Goal: Task Accomplishment & Management: Manage account settings

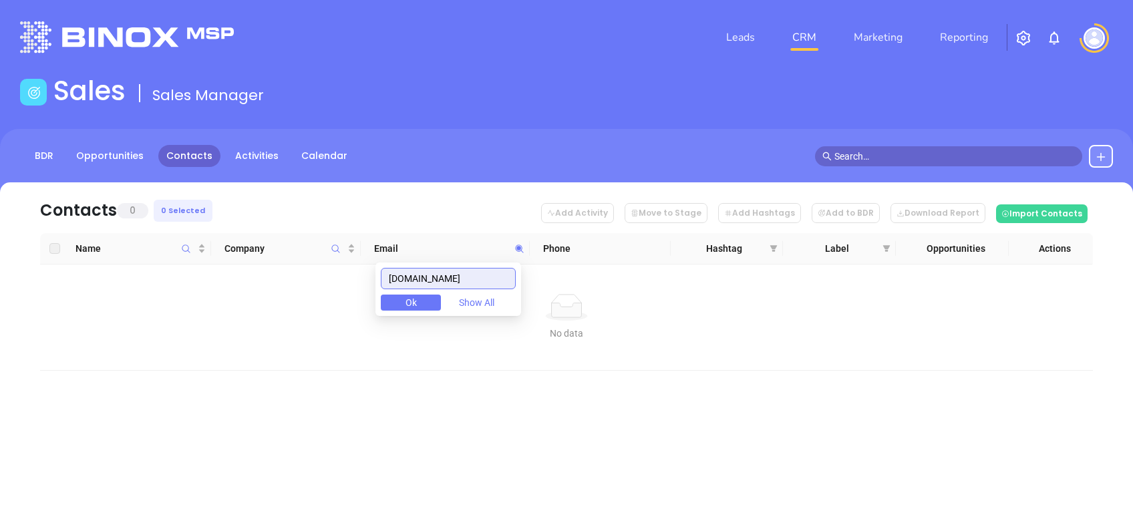
drag, startPoint x: 465, startPoint y: 279, endPoint x: 245, endPoint y: 276, distance: 220.5
click at [247, 275] on body "Leads CRM Marketing Reporting Financial Leads Leads Sales Sales Manager BDR Opp…" at bounding box center [566, 264] width 1133 height 529
paste input "remcoinsuranceservices"
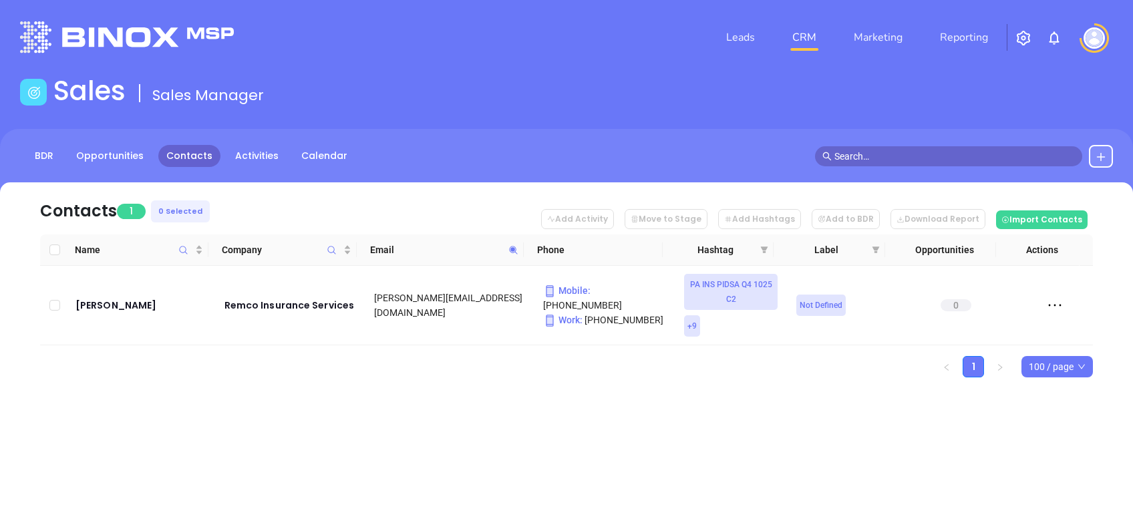
click at [517, 255] on span at bounding box center [513, 250] width 15 height 20
paste input "dilloninsurance"
click at [510, 257] on span at bounding box center [513, 250] width 15 height 20
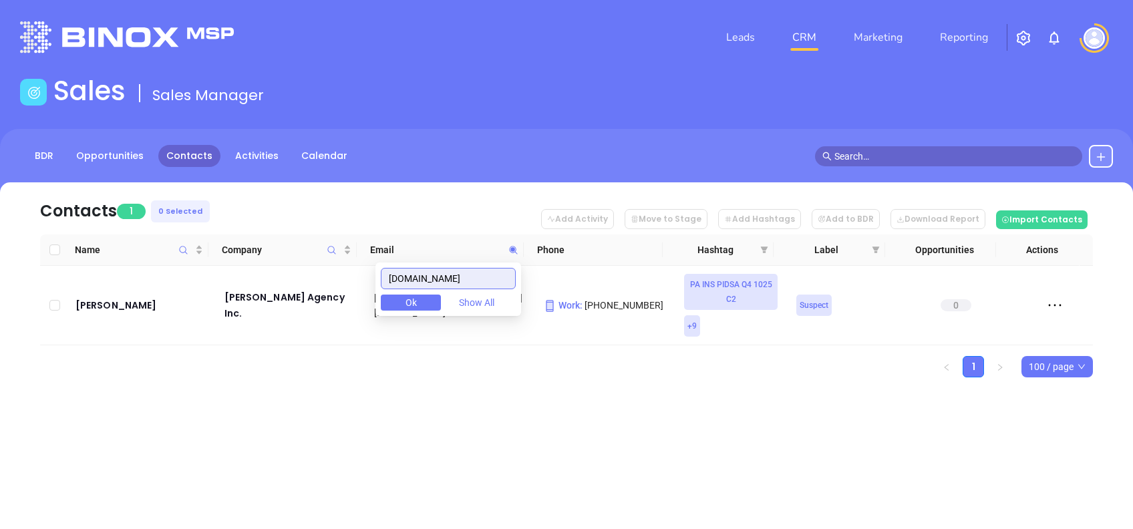
paste input "brucebeaton"
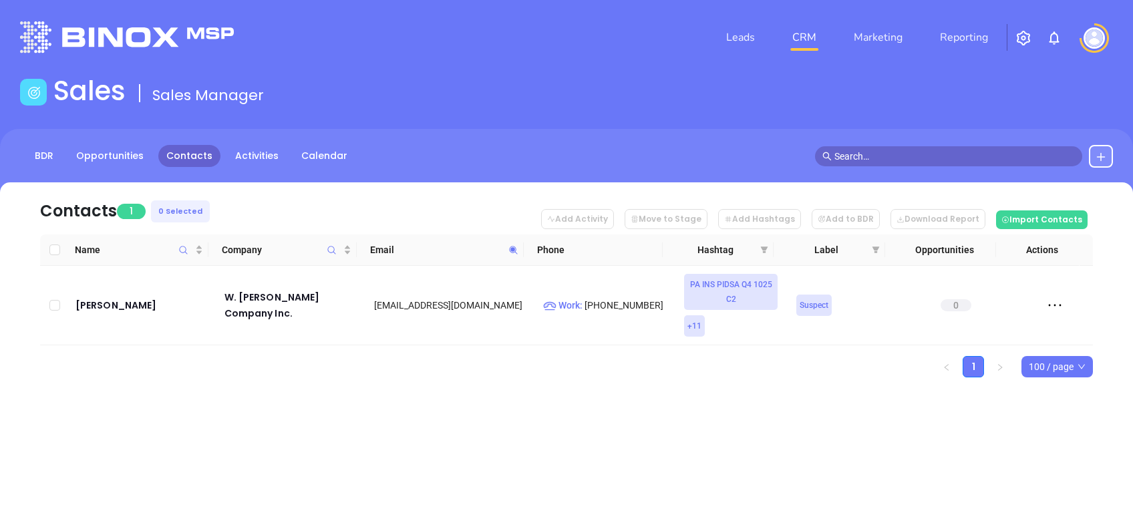
click at [517, 256] on span at bounding box center [513, 250] width 15 height 20
paste input "dreherinsurance"
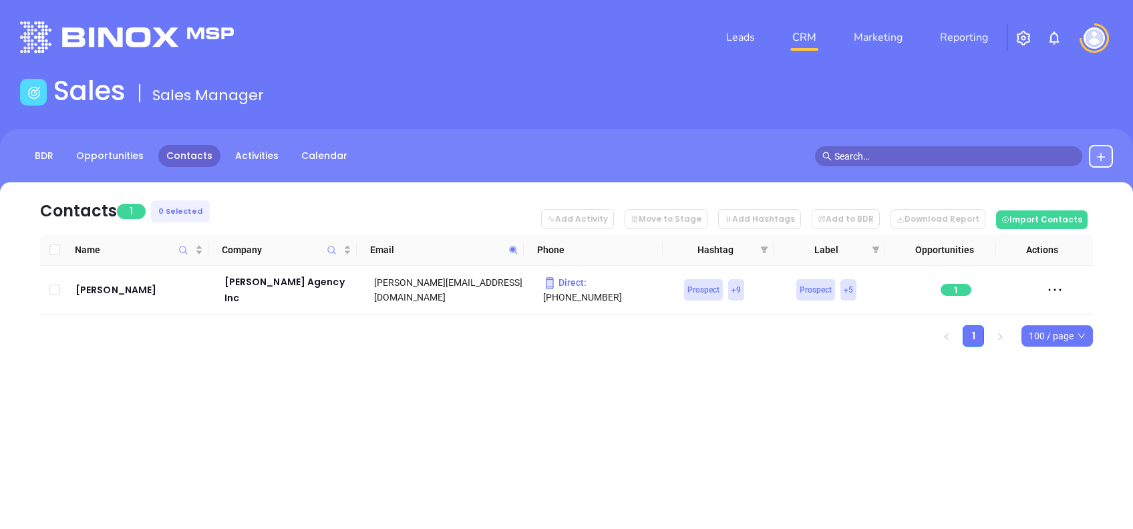
click at [508, 252] on span at bounding box center [513, 250] width 15 height 20
paste input "johnjryaninsuranceagency"
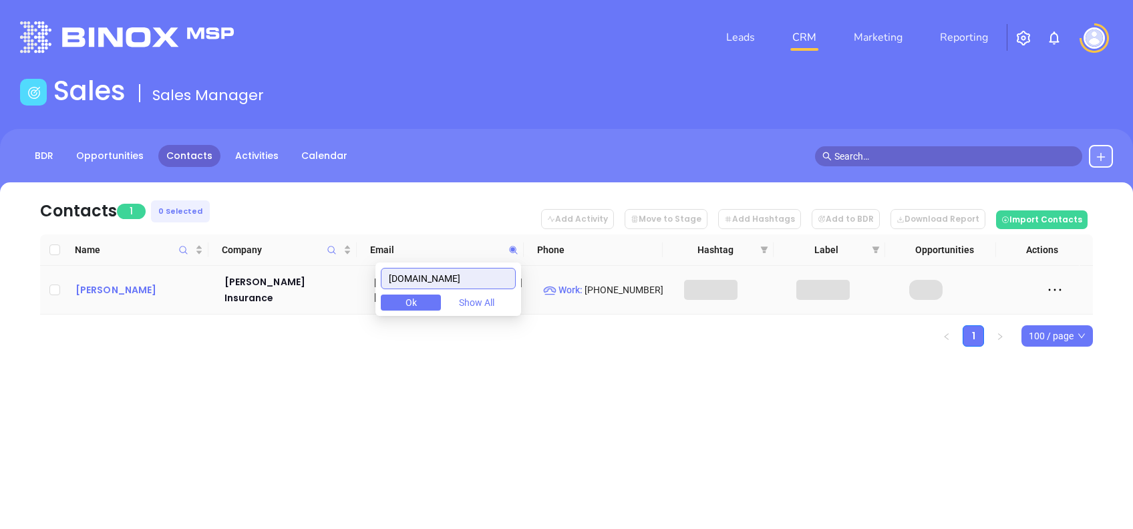
type input "johnjryaninsuranceagency.com"
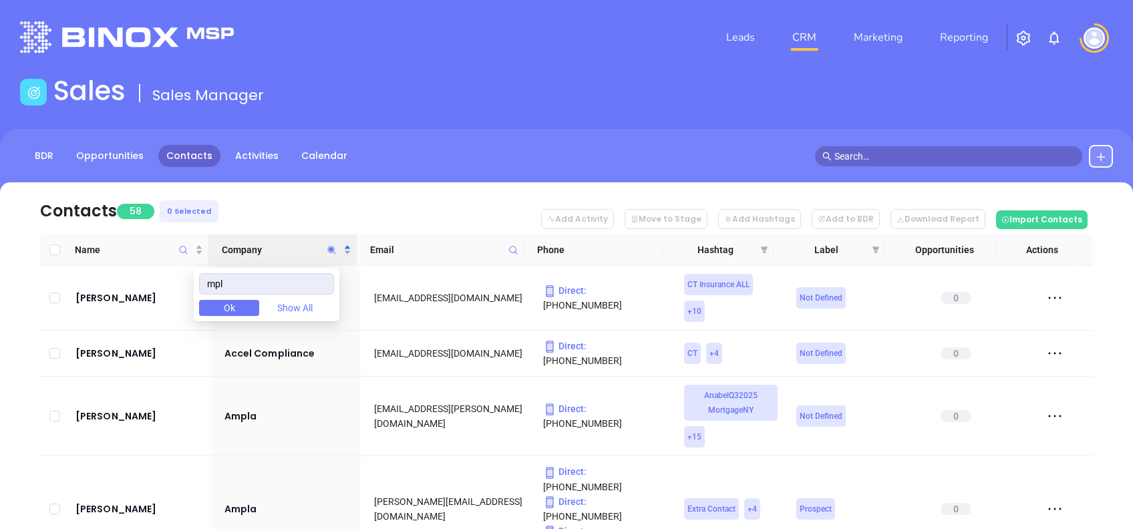
type input "mpl"
click at [329, 203] on nav "Contacts 58 0 Selected Add Activity Move to Stage Add Hashtags Add to BDR Downl…" at bounding box center [566, 208] width 1053 height 52
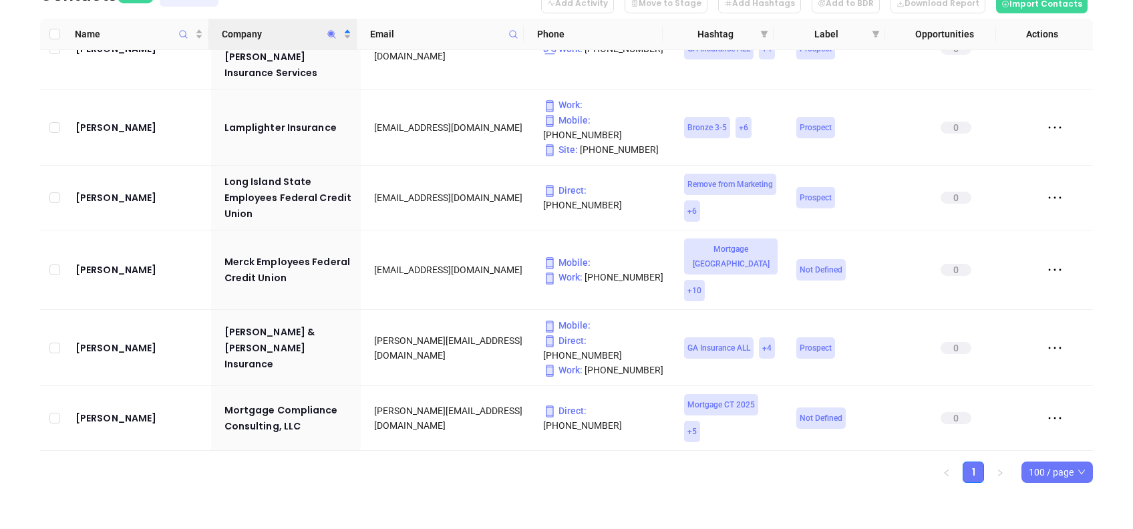
scroll to position [1737, 0]
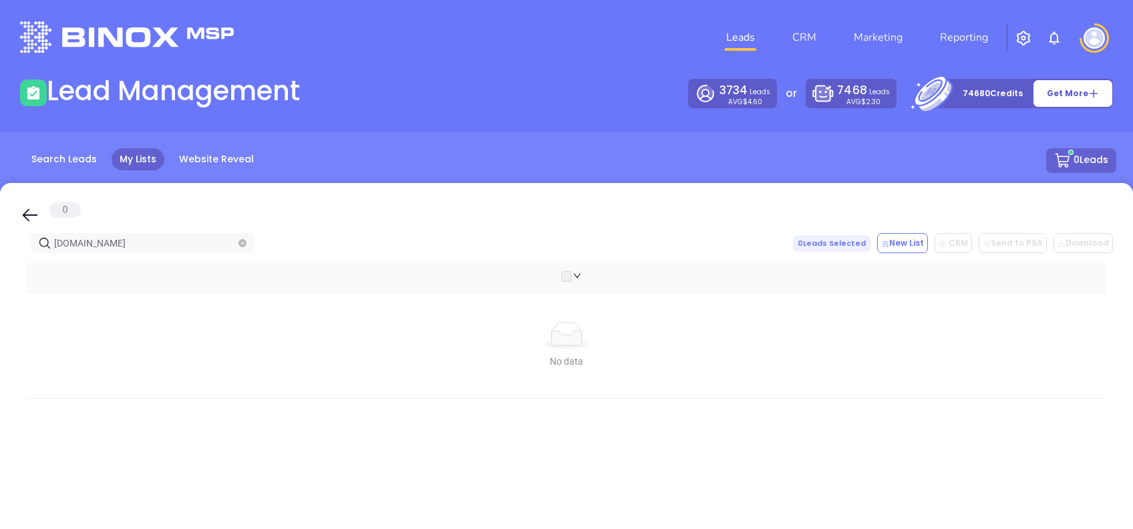
type input "[DOMAIN_NAME]"
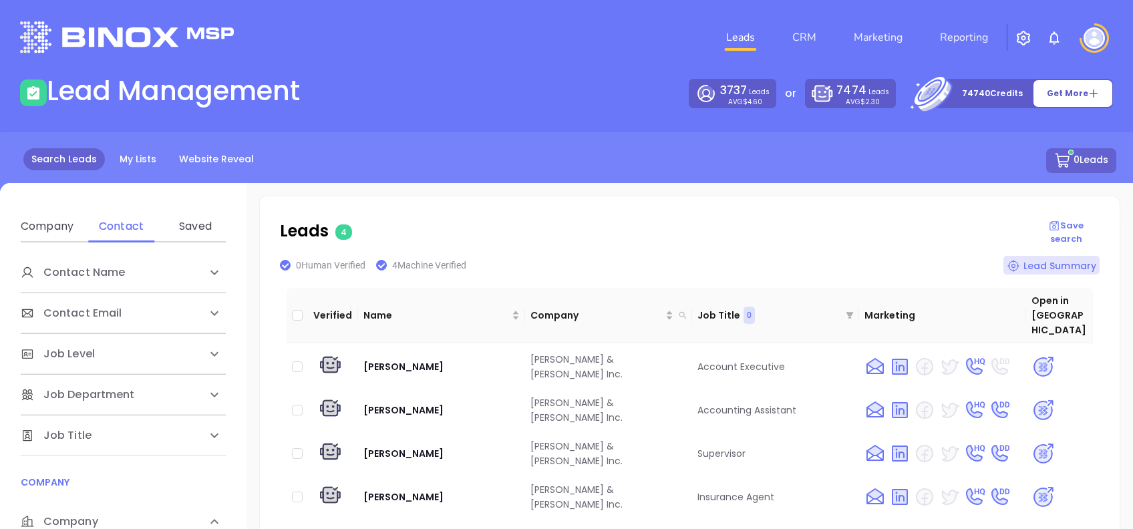
scroll to position [178, 0]
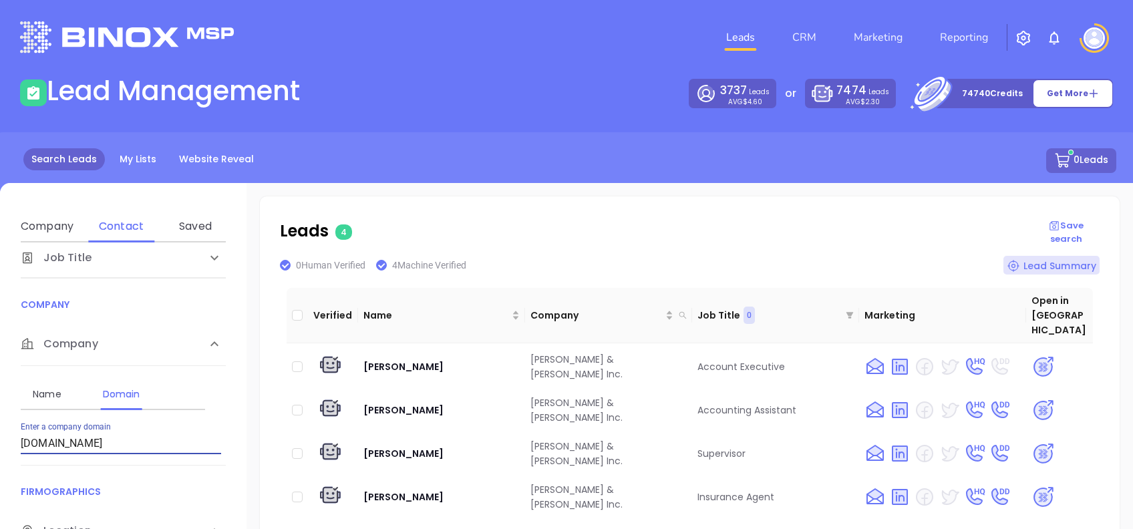
drag, startPoint x: 111, startPoint y: 440, endPoint x: 0, endPoint y: 426, distance: 111.8
click at [0, 427] on html "Leads CRM Marketing Reporting Financial Leads Leads Lead Management 3737 Leads …" at bounding box center [566, 264] width 1133 height 529
type input "[DOMAIN_NAME]"
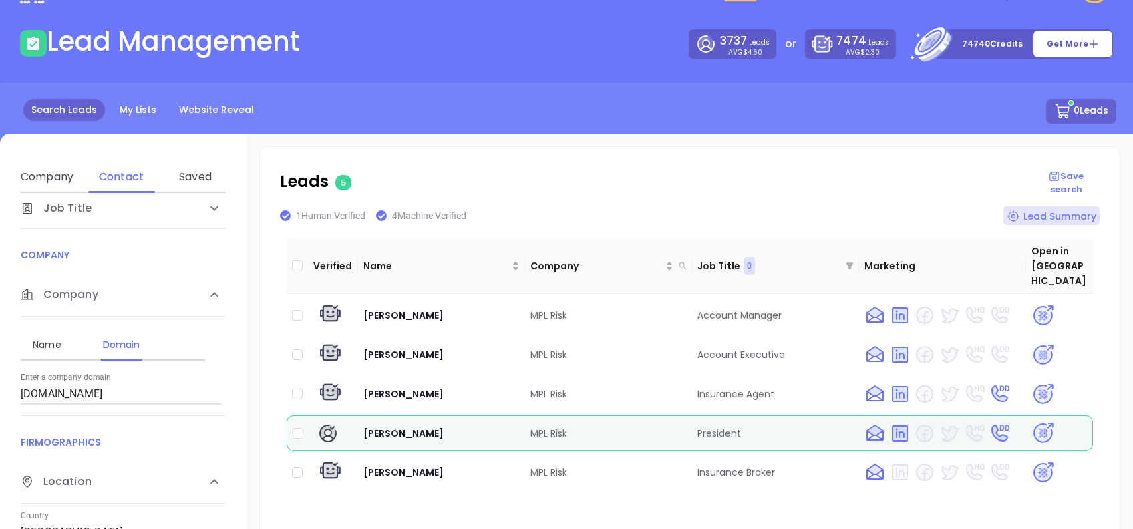
scroll to position [89, 0]
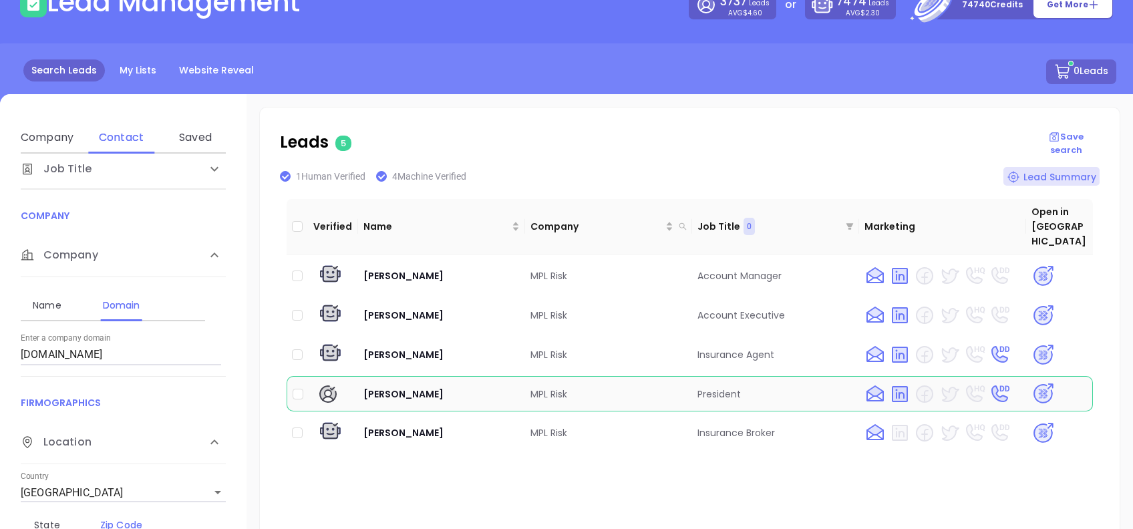
click at [1032, 382] on img at bounding box center [1043, 393] width 23 height 23
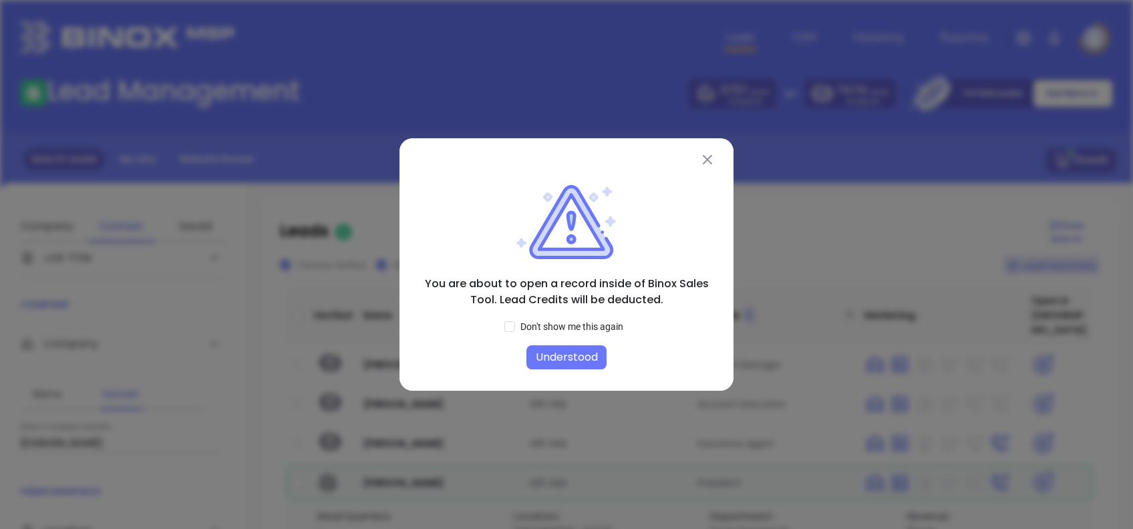
click at [577, 352] on button "Understood" at bounding box center [567, 357] width 80 height 24
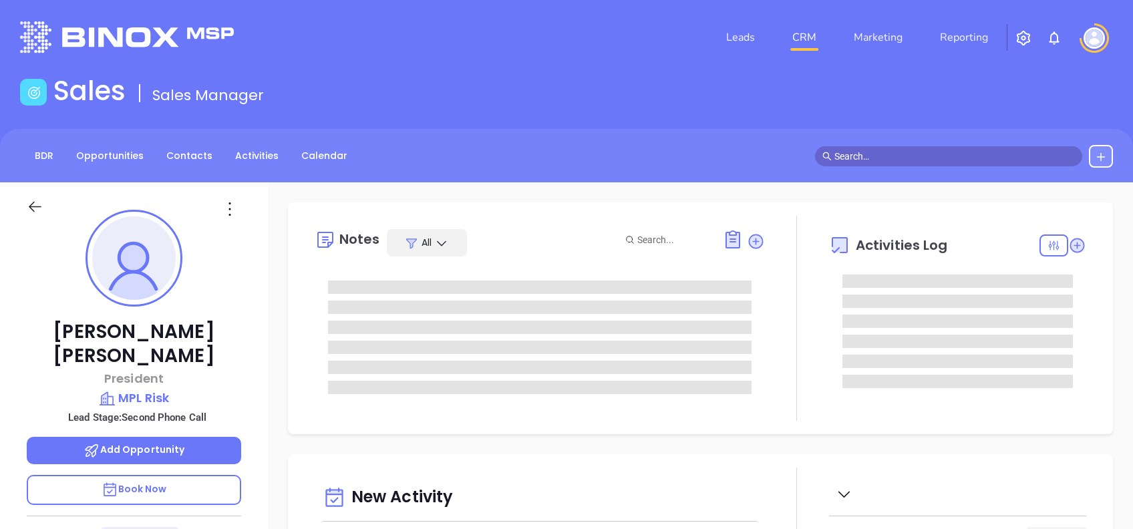
scroll to position [389, 0]
type input "[PERSON_NAME]"
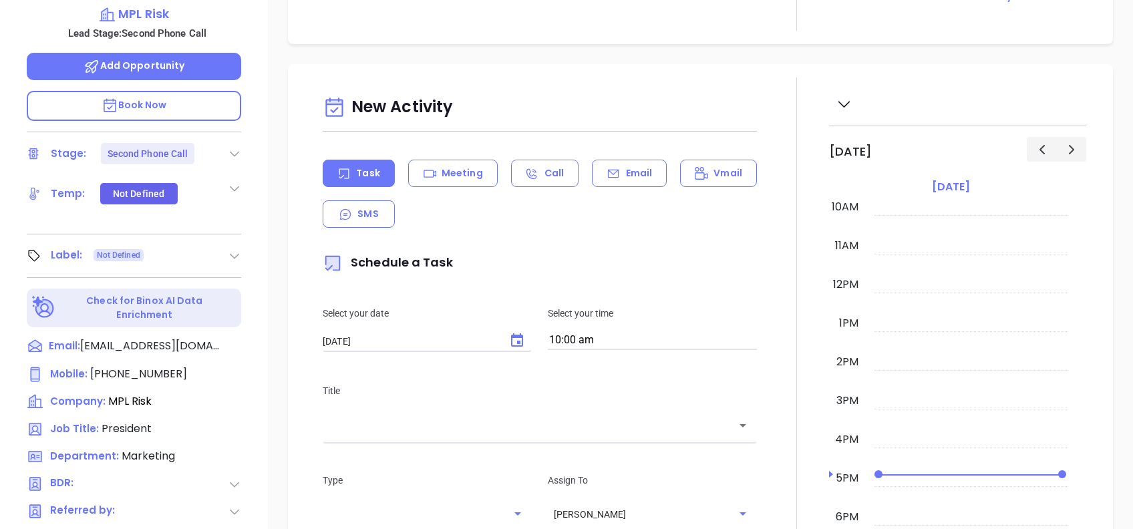
scroll to position [356, 0]
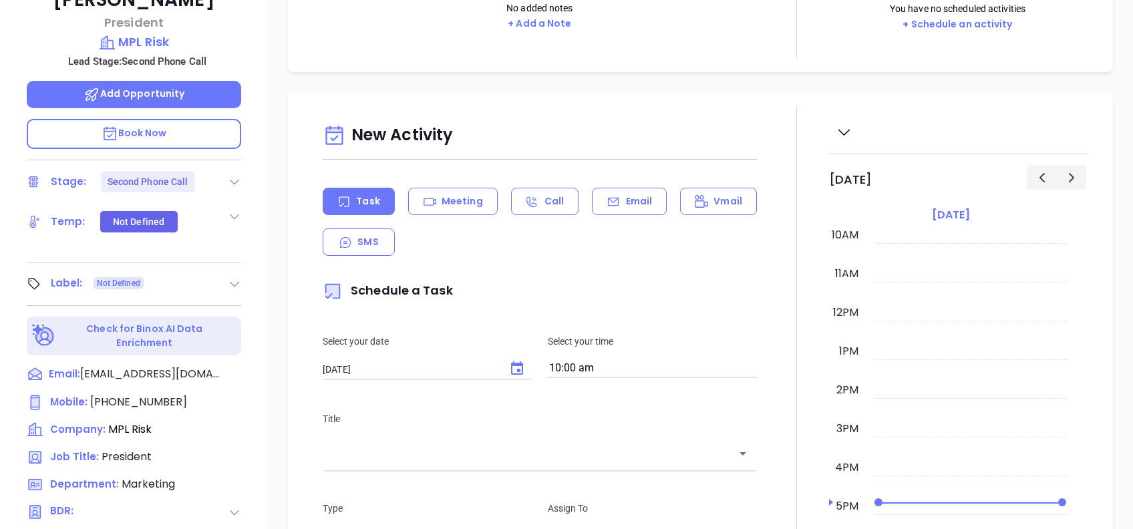
click at [239, 175] on icon at bounding box center [234, 181] width 13 height 13
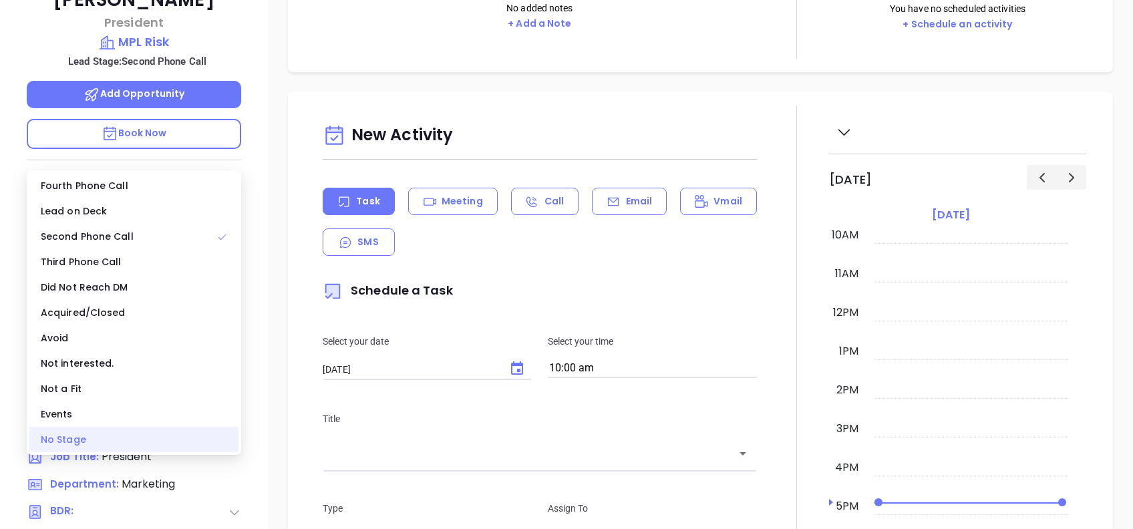
click at [78, 434] on div "No Stage" at bounding box center [133, 439] width 209 height 25
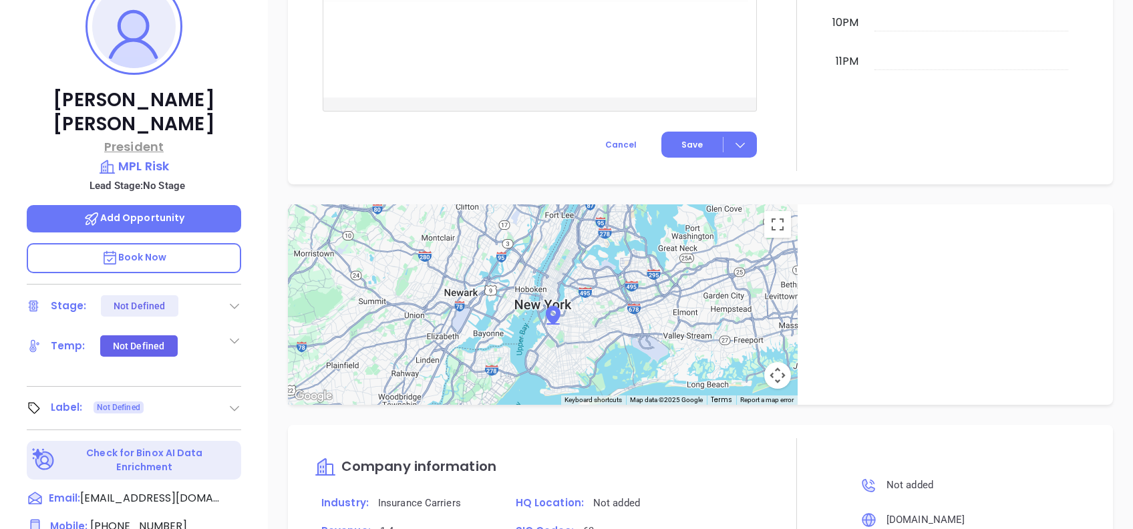
scroll to position [0, 0]
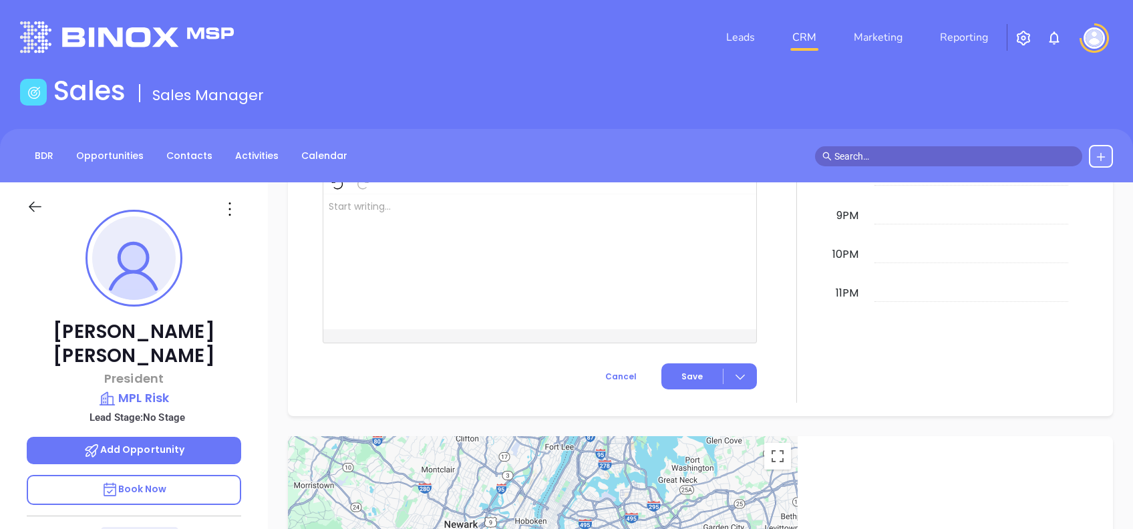
click at [225, 210] on icon at bounding box center [229, 208] width 21 height 21
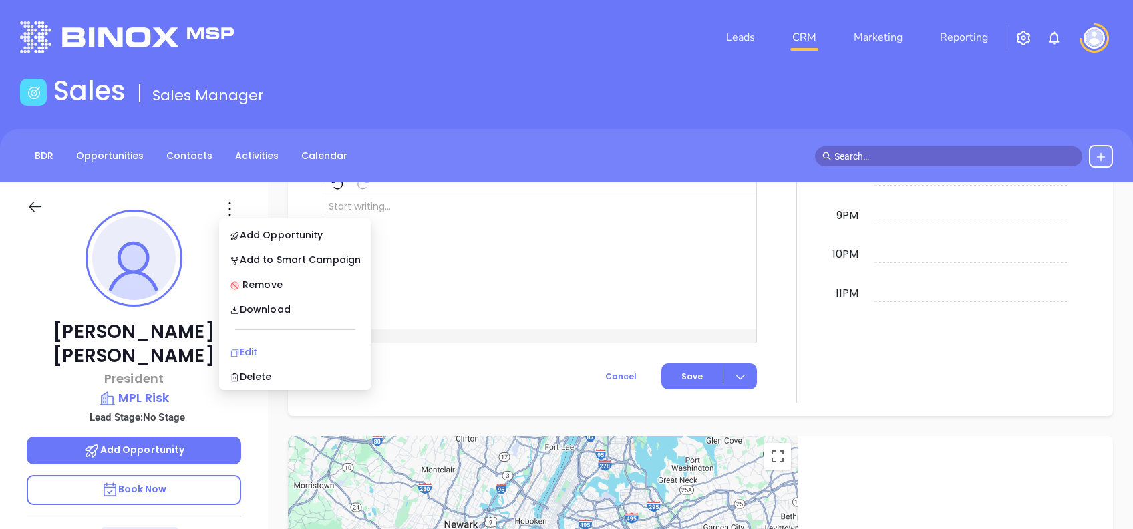
click at [254, 352] on div "Edit" at bounding box center [295, 352] width 131 height 15
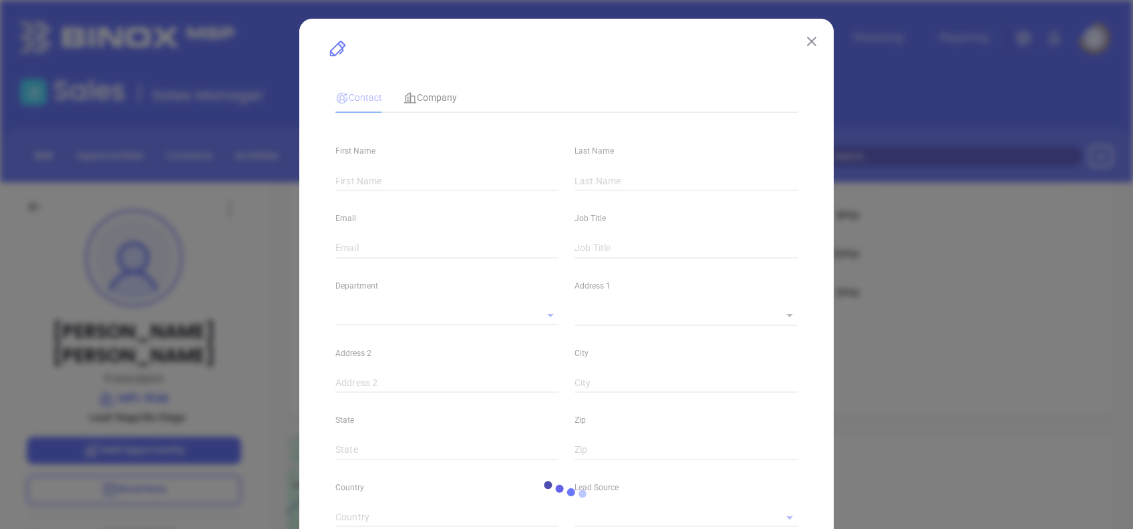
type input "Robert"
type input "Gleyzer"
type input "rgleyzer@mplrisk.com"
type input "President"
type input "1"
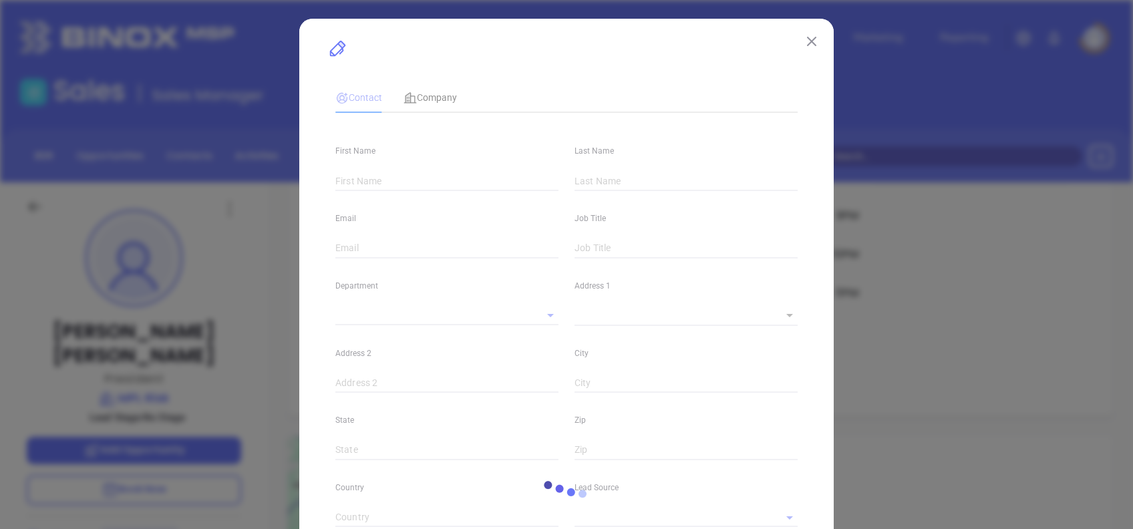
type input "linkedin.com/in/robert-gleyzer-257b8320"
type input "Marketing"
type input "Website Reveal"
type input "undefined undefined"
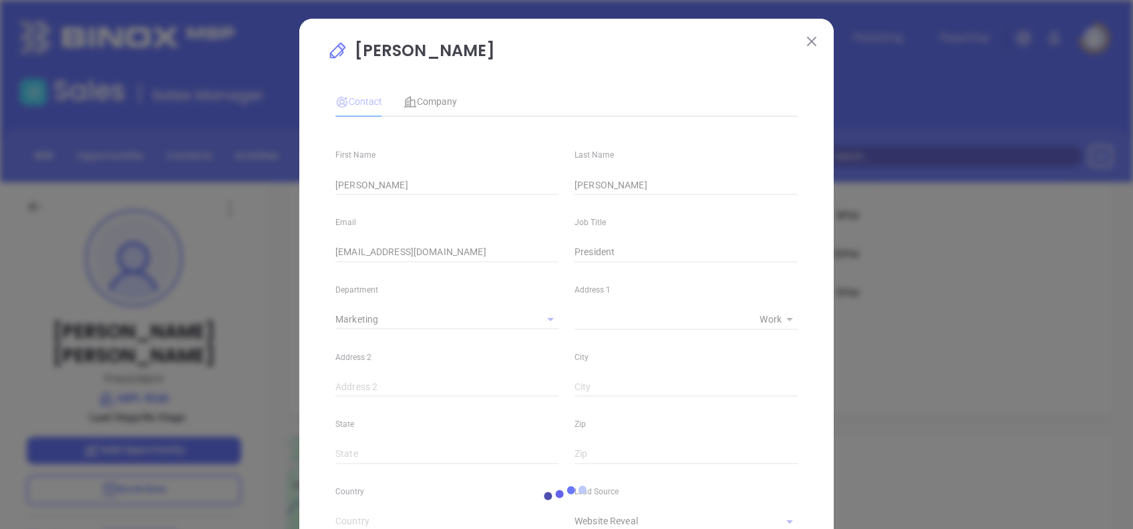
type input "1"
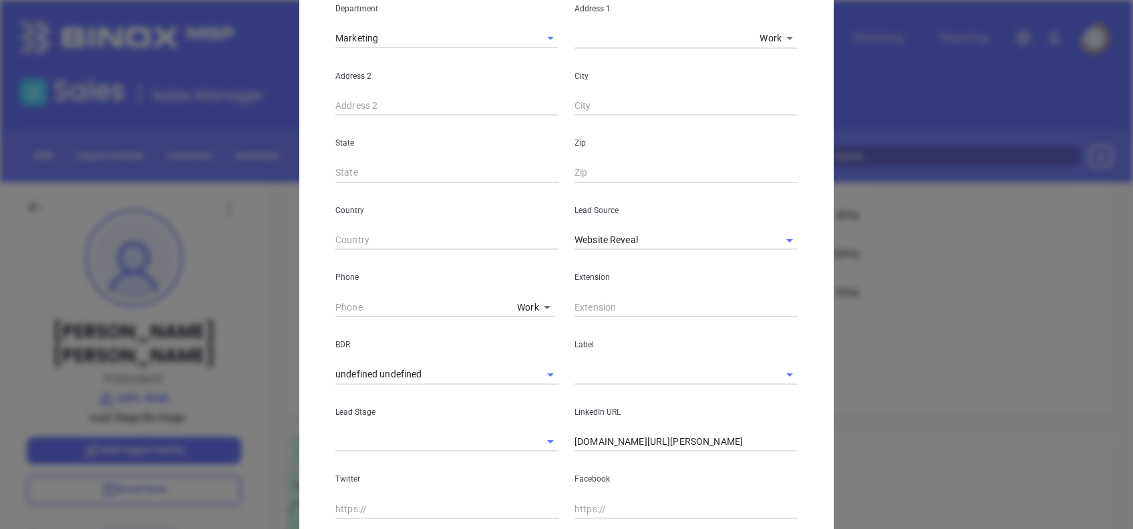
scroll to position [178, 0]
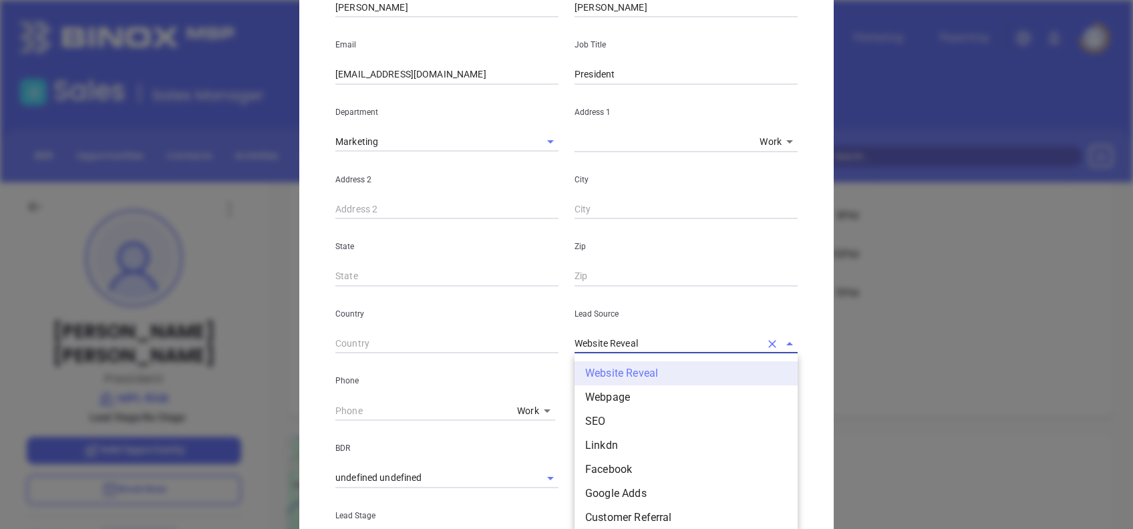
drag, startPoint x: 638, startPoint y: 337, endPoint x: 513, endPoint y: 329, distance: 125.2
click at [517, 331] on div "Country Lead Source Website Reveal Website Reveal Webpage SEO Linkdn Facebook G…" at bounding box center [566, 320] width 478 height 67
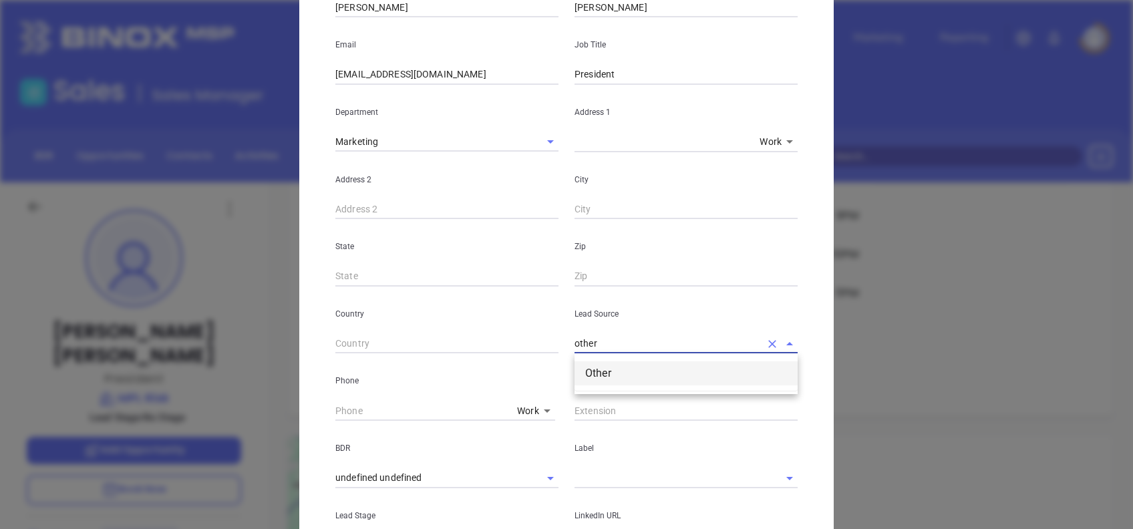
click at [609, 369] on li "Other" at bounding box center [686, 374] width 223 height 24
type input "Other"
type input "( ) -"
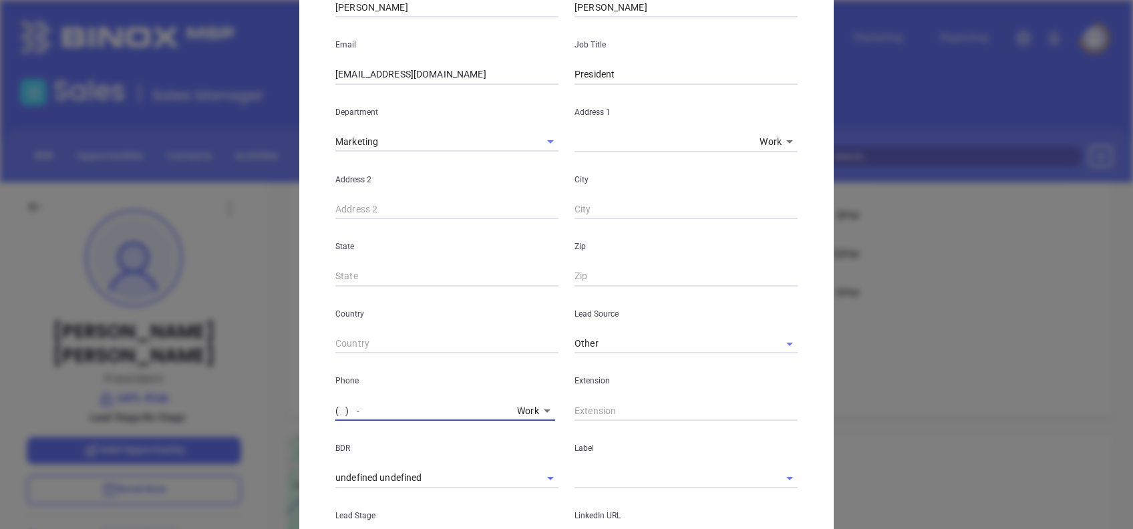
click at [335, 407] on input "( ) -" at bounding box center [423, 411] width 176 height 20
click at [335, 408] on input "( ) -" at bounding box center [423, 411] width 176 height 20
paste input "267) 888-4790"
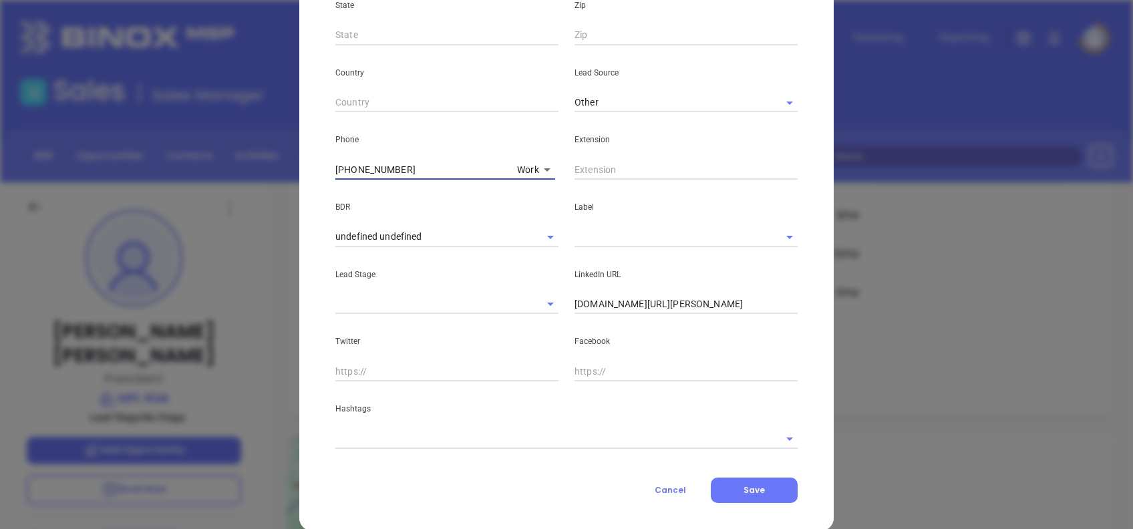
scroll to position [439, 0]
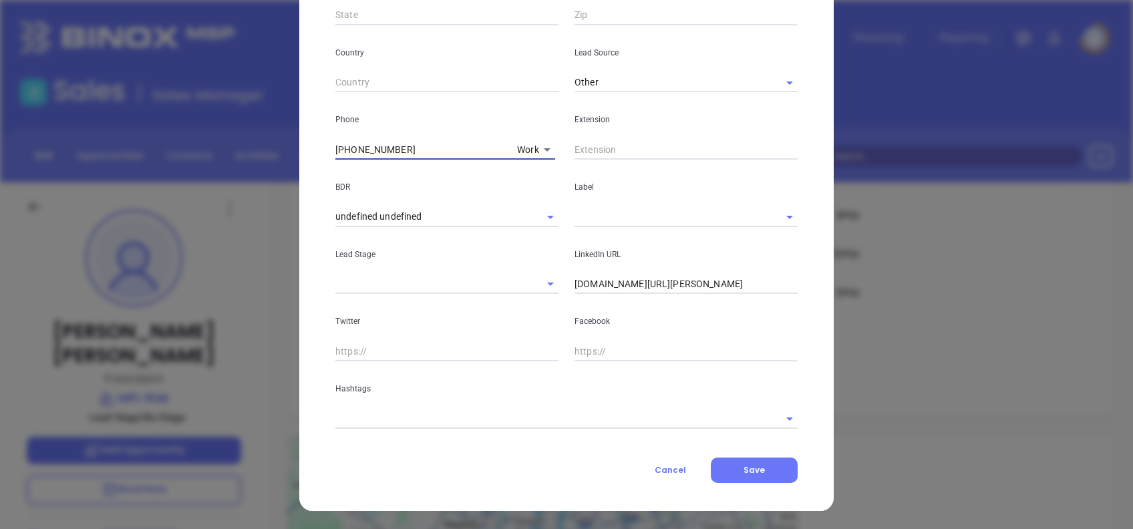
type input "(267) 888-4790"
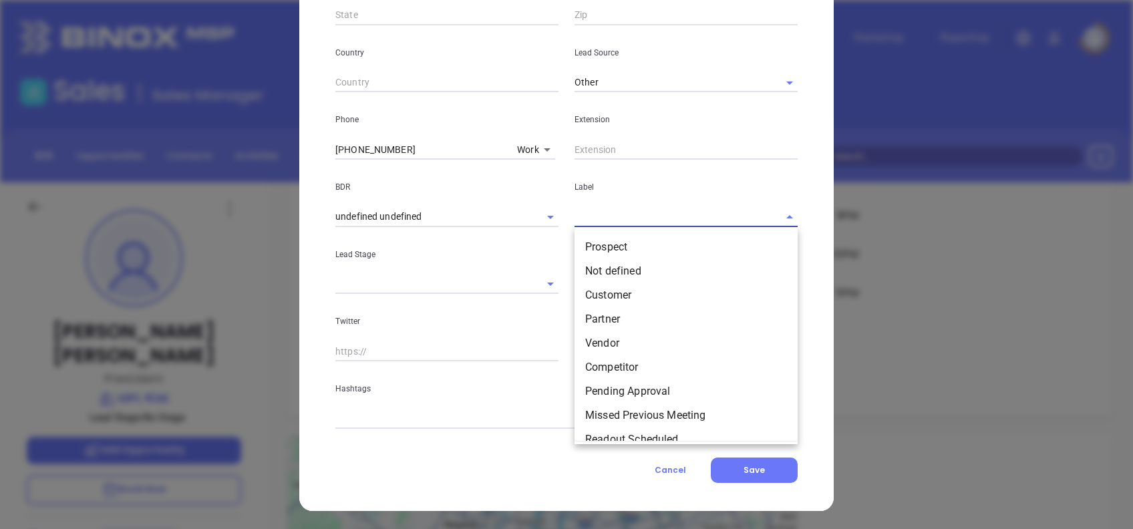
click at [620, 222] on input "text" at bounding box center [668, 216] width 186 height 19
click at [638, 240] on li "Prospect" at bounding box center [686, 247] width 223 height 24
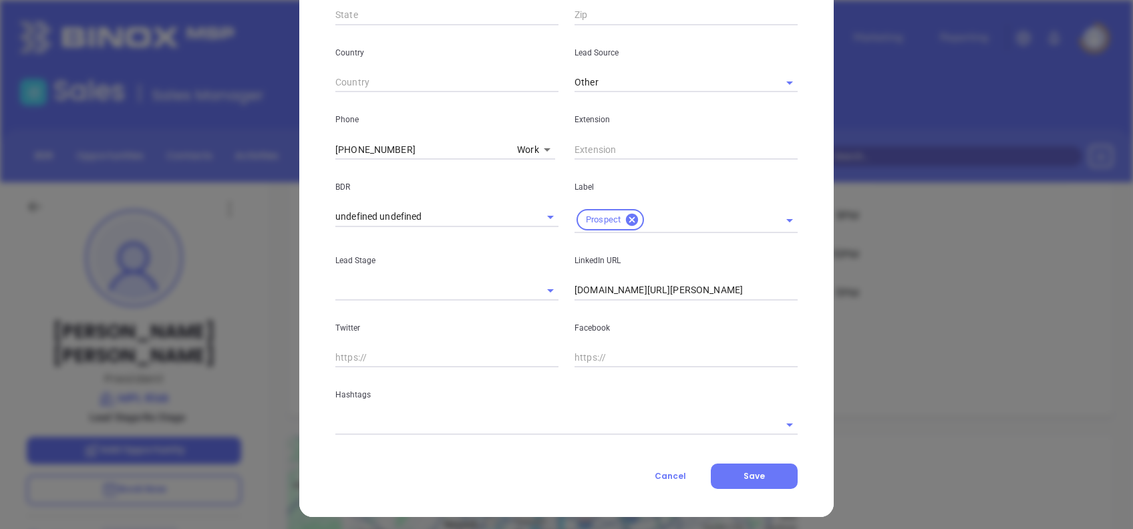
click at [743, 299] on input "linkedin.com/in/robert-gleyzer-257b8320" at bounding box center [686, 291] width 223 height 20
paste input "www.linkedin.com/in/robert-gleyzer-257b8320/"
type input "www.linkedin.com/in/robert-gleyzer-257b8320/"
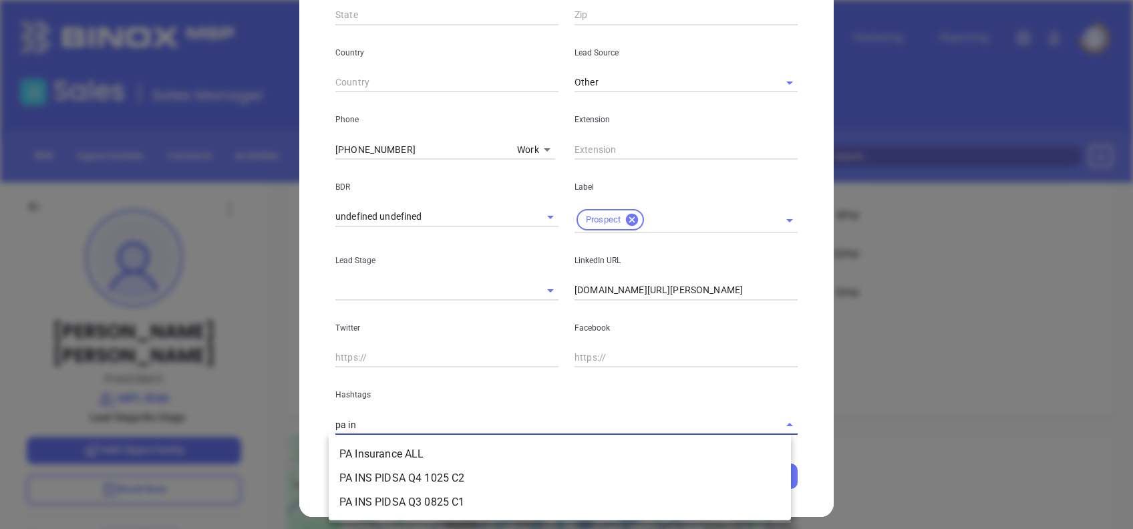
type input "pa ins"
click at [349, 458] on li "PA Insurance ALL" at bounding box center [560, 454] width 462 height 24
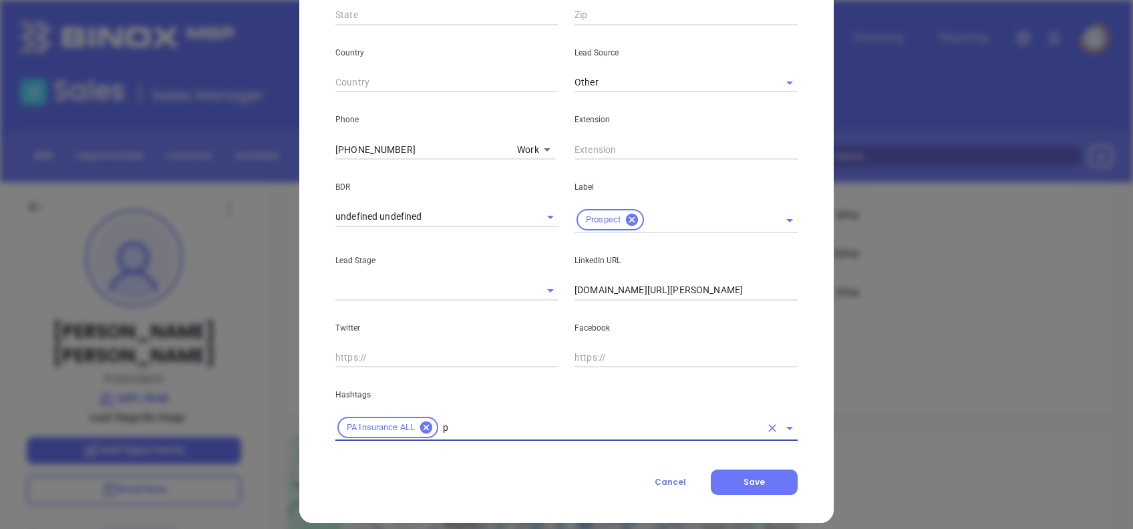
type input "pa"
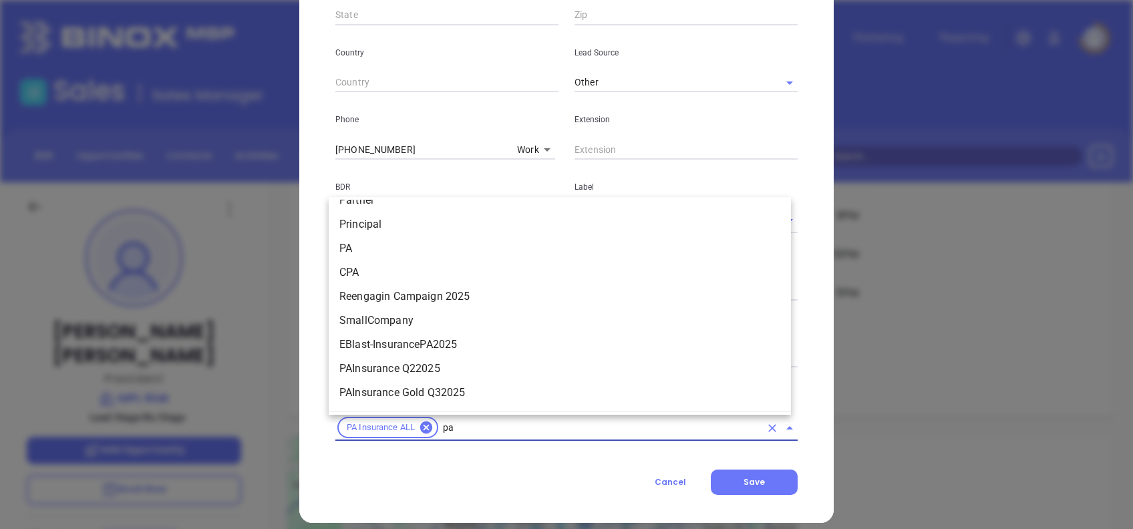
scroll to position [932, 0]
click at [378, 244] on li "PA" at bounding box center [560, 248] width 462 height 24
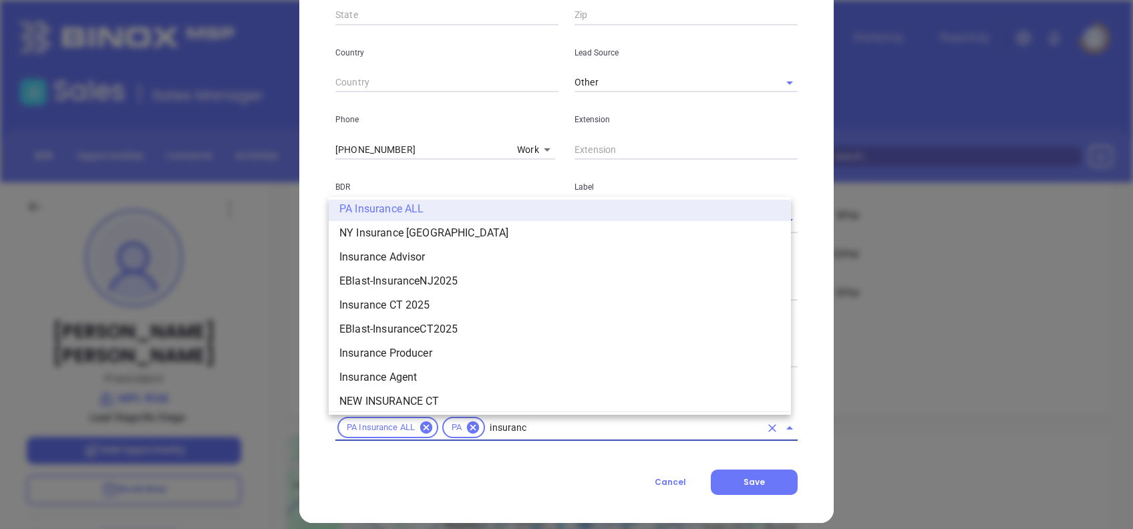
type input "insurance"
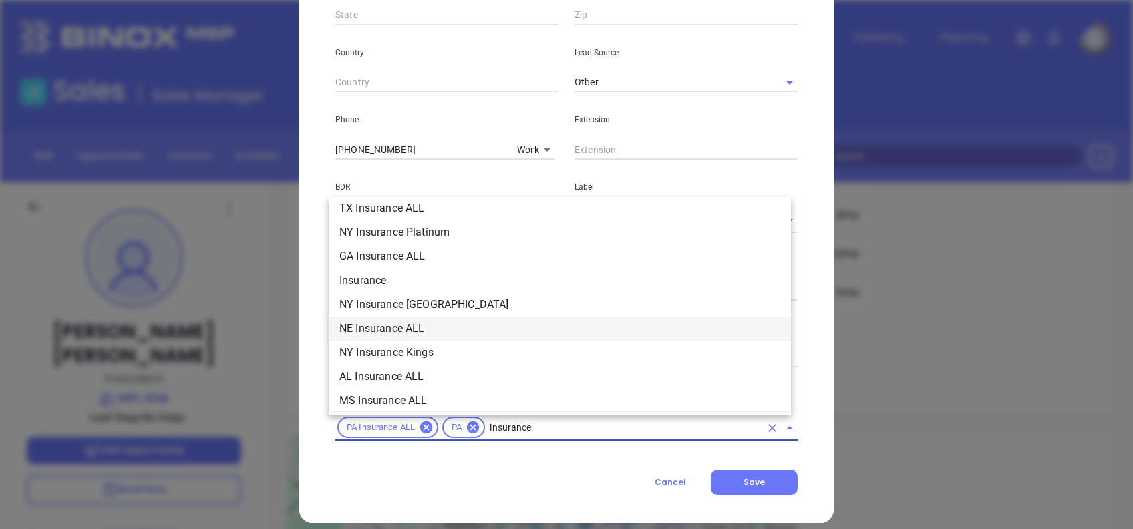
scroll to position [462, 0]
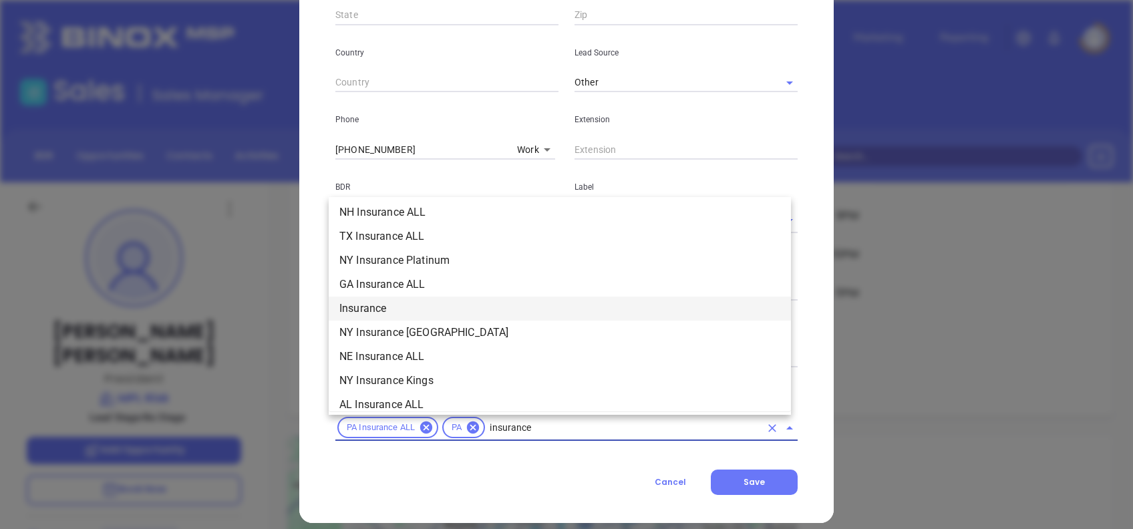
click at [416, 307] on li "Insurance" at bounding box center [560, 309] width 462 height 24
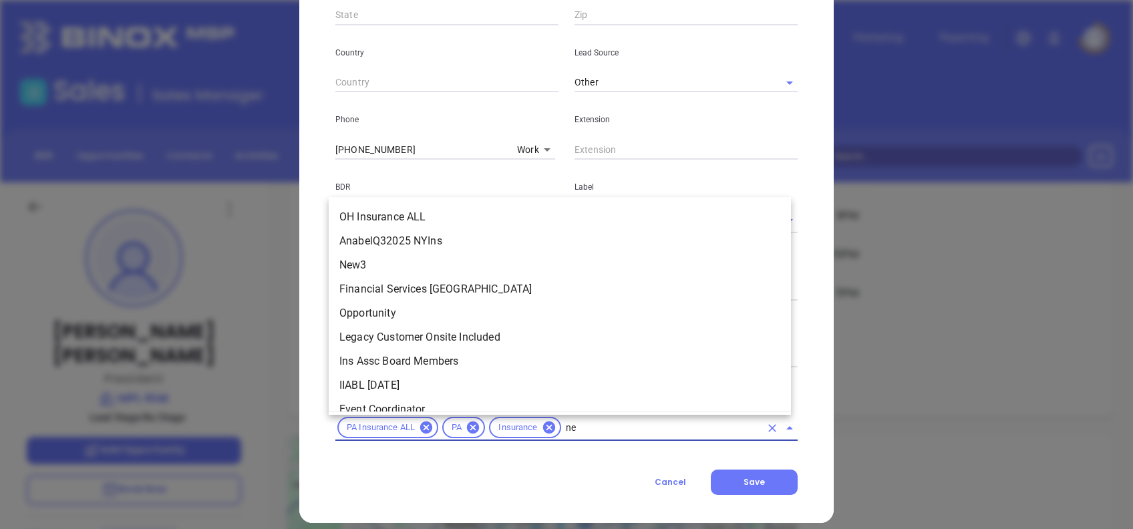
scroll to position [0, 0]
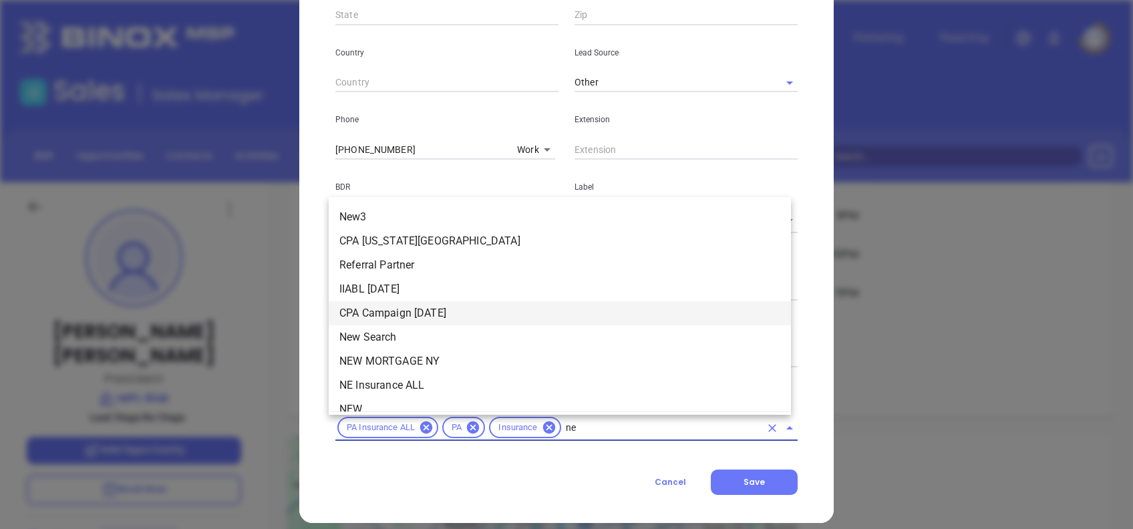
type input "new"
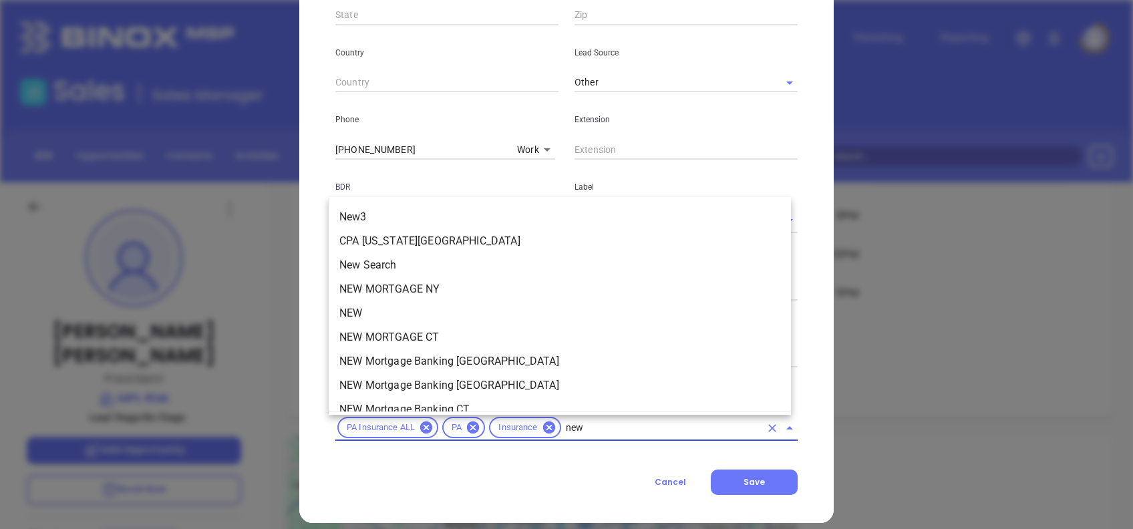
click at [406, 309] on li "NEW" at bounding box center [560, 313] width 462 height 24
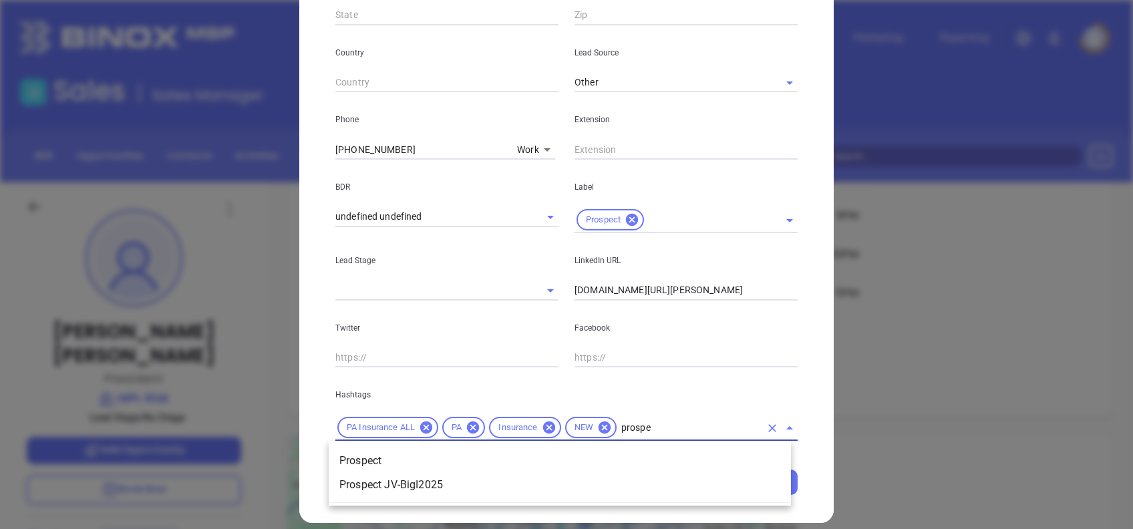
type input "prospec"
click at [443, 457] on li "Prospect" at bounding box center [560, 461] width 462 height 24
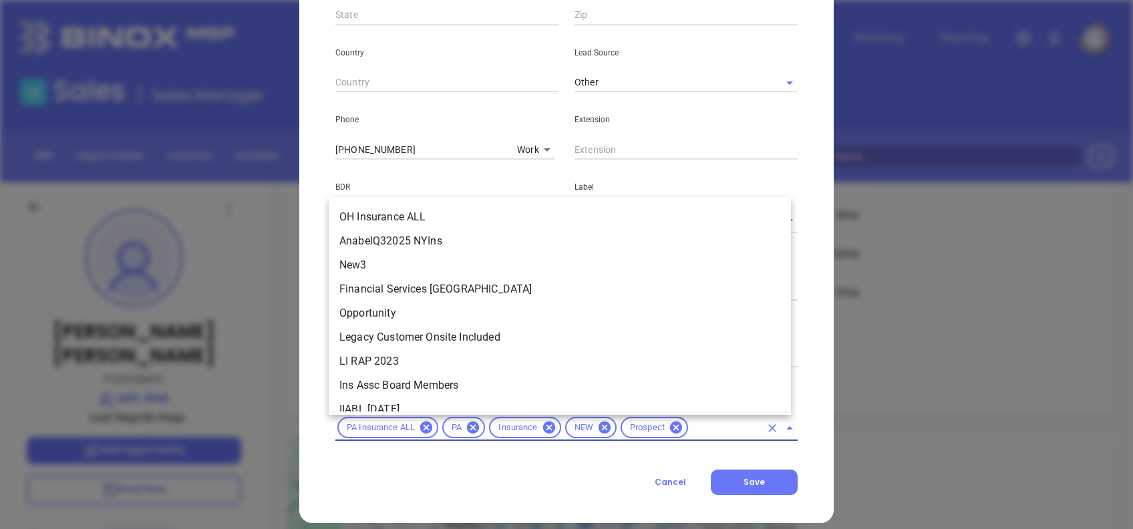
click at [716, 424] on input "text" at bounding box center [725, 428] width 70 height 17
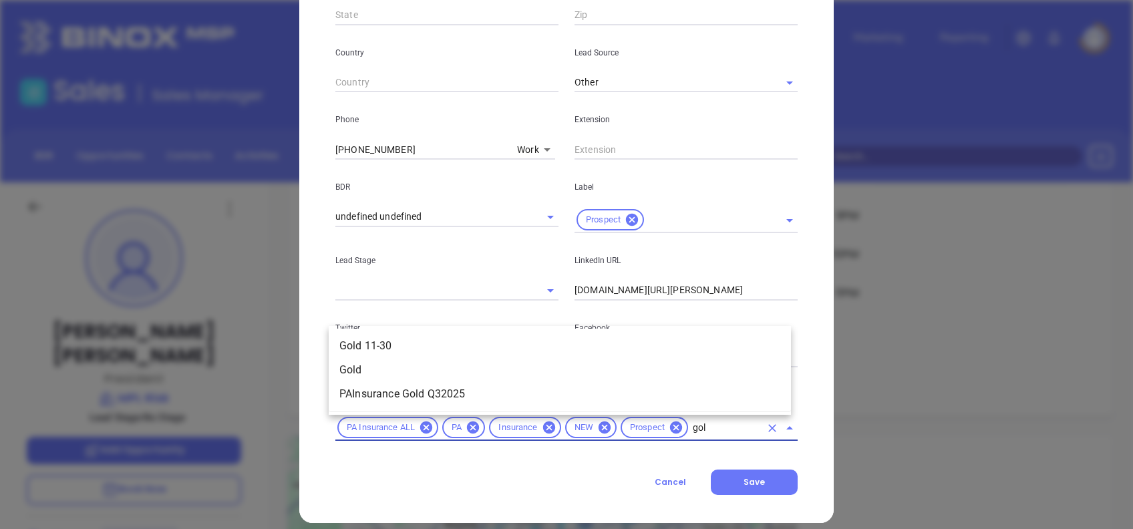
type input "gold"
click at [397, 342] on li "Gold 11-30" at bounding box center [560, 346] width 462 height 24
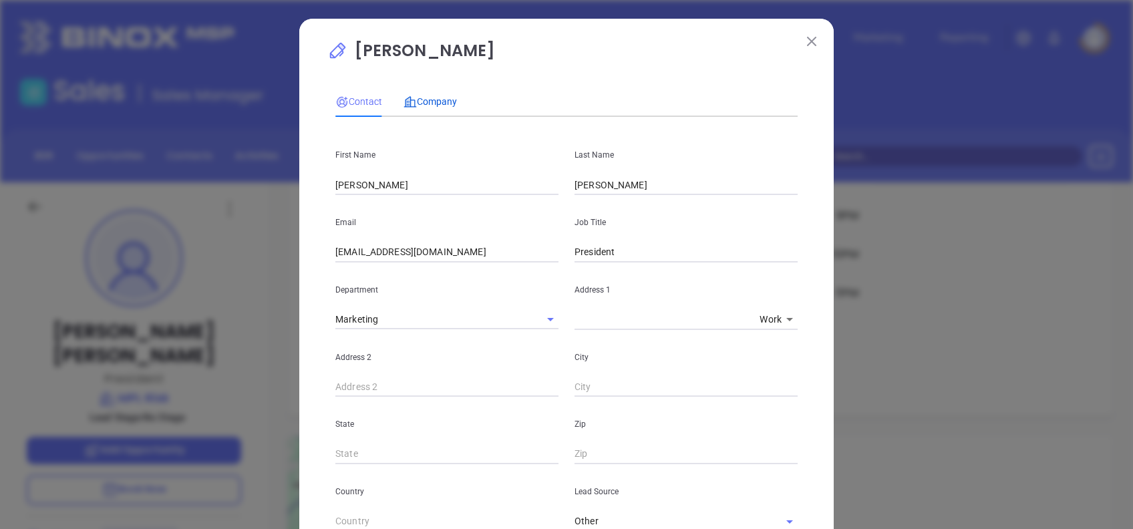
click at [430, 104] on span "Company" at bounding box center [430, 101] width 53 height 11
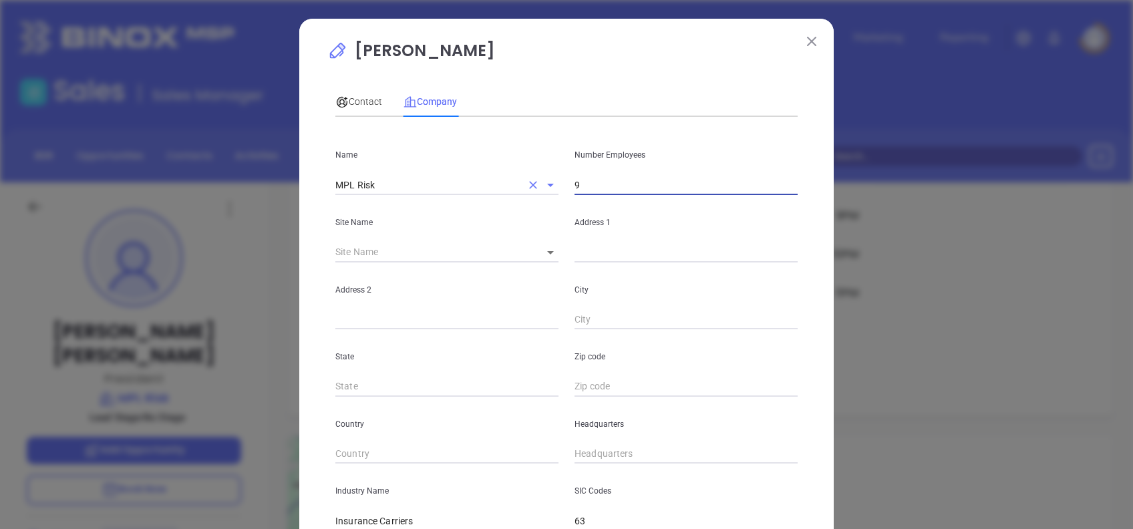
drag, startPoint x: 599, startPoint y: 188, endPoint x: 483, endPoint y: 191, distance: 116.3
click at [485, 191] on div "Name MPL Risk Number Employees 9" at bounding box center [566, 161] width 478 height 67
type input "11"
click at [595, 64] on p "Robert Gleyzer" at bounding box center [566, 54] width 478 height 31
click at [547, 251] on icon at bounding box center [550, 252] width 7 height 3
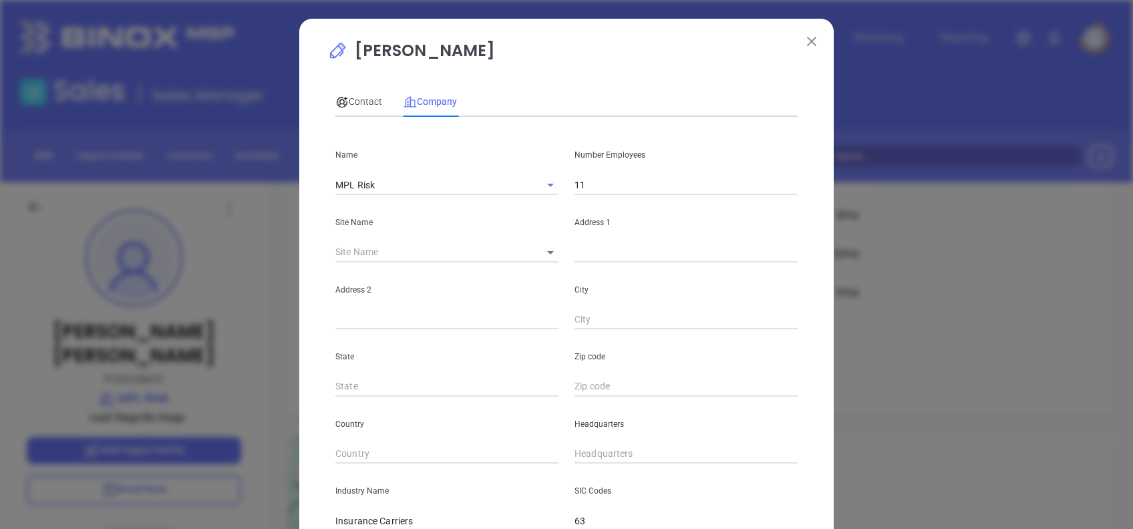
click at [540, 256] on body "Leads CRM Marketing Reporting Financial Leads Leads Sales Sales Manager BDR Opp…" at bounding box center [566, 264] width 1133 height 529
click at [561, 261] on li "Jenkintown" at bounding box center [564, 253] width 78 height 24
type input "Jenkintown"
type input "127176"
type input "610 Old York Rd"
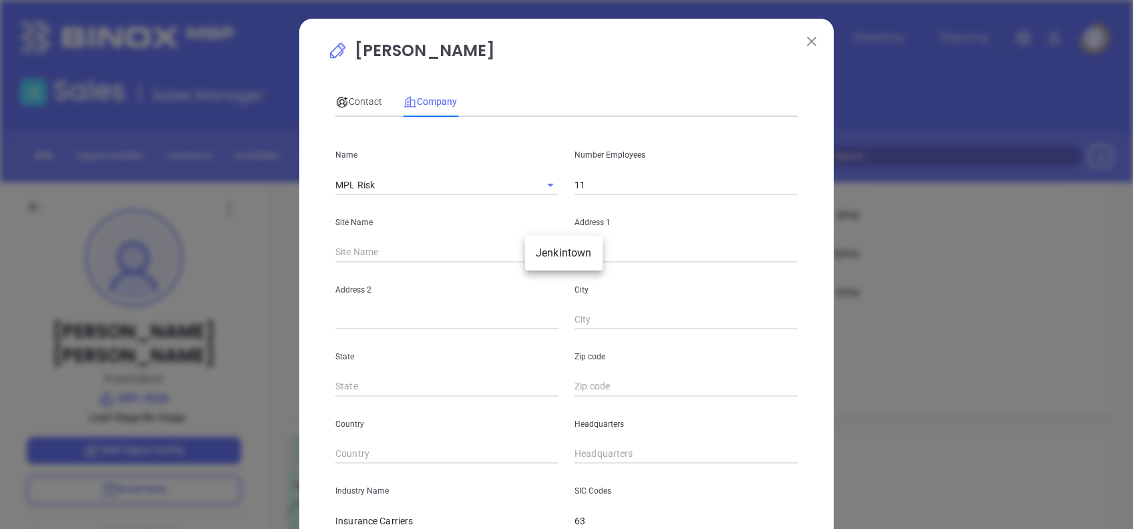
type input "Jenkintown"
type input "PA"
type input "19046"
type input "US"
drag, startPoint x: 652, startPoint y: 252, endPoint x: 497, endPoint y: 249, distance: 154.4
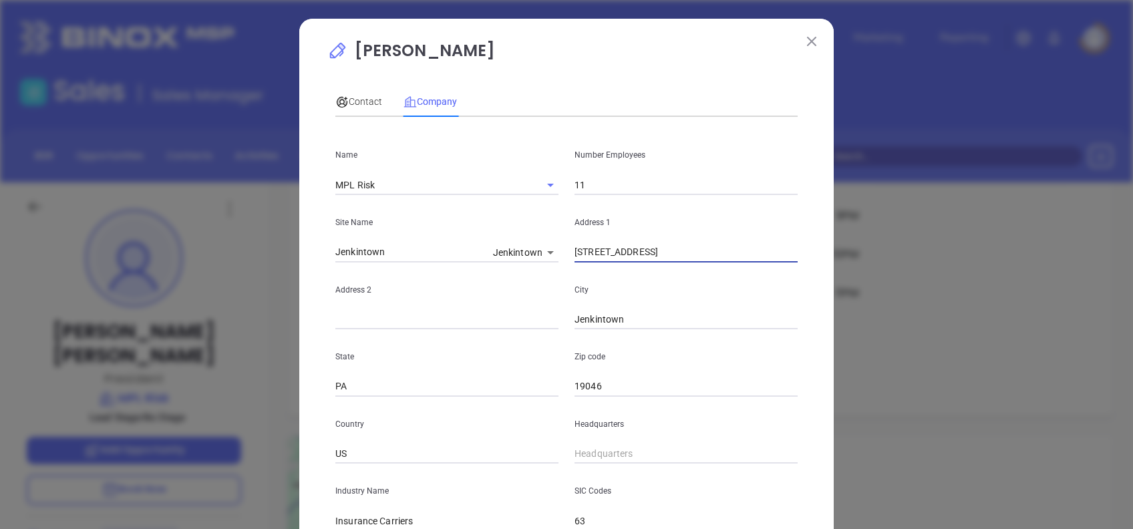
click at [497, 249] on div "Site Name Jenkintown Jenkintown 127176 Address 1 610 Old York Rd" at bounding box center [566, 228] width 478 height 67
paste input "1111 Street Rd. Suite 304 Southampton, PA 18966"
drag, startPoint x: 754, startPoint y: 252, endPoint x: 926, endPoint y: 251, distance: 171.7
click at [926, 251] on div "Robert Gleyzer Contact Company First Name Robert Last Name Gleyzer Email rgleyz…" at bounding box center [566, 264] width 1133 height 529
type input "1111 Street Rd. Suite 304 Southampton, PA"
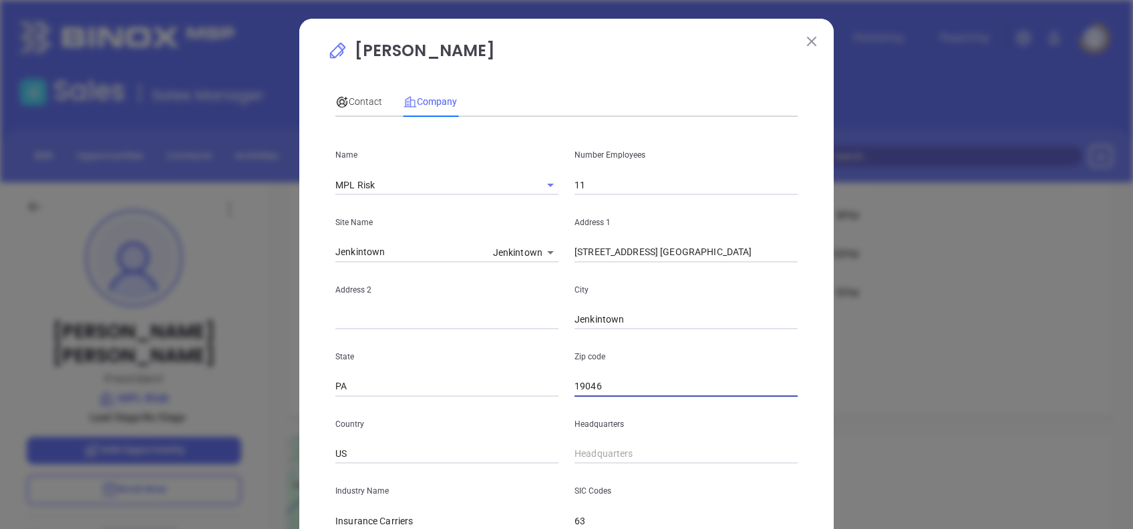
drag, startPoint x: 663, startPoint y: 390, endPoint x: 501, endPoint y: 374, distance: 162.5
click at [501, 374] on div "State PA Zip code 19046" at bounding box center [566, 362] width 478 height 67
paste input "896"
type input "18966"
click at [765, 257] on input "1111 Street Rd. Suite 304 Southampton, PA" at bounding box center [686, 253] width 223 height 20
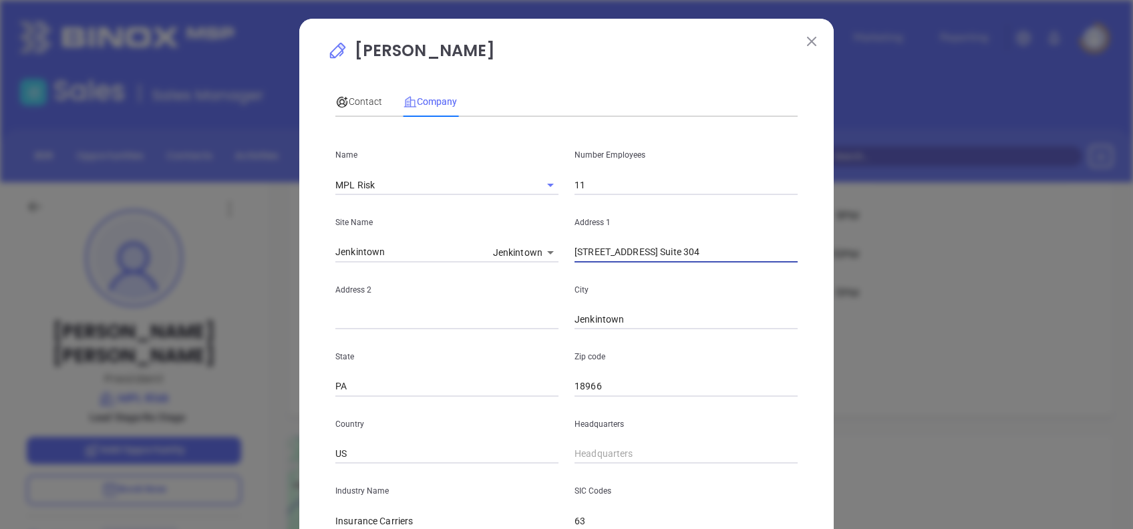
type input "1111 Street Rd. Suite 304"
drag, startPoint x: 578, startPoint y: 316, endPoint x: 493, endPoint y: 307, distance: 85.4
click at [495, 307] on div "Address 2 City Jenkintown" at bounding box center [566, 296] width 478 height 67
paste input "Southampto"
type input "Southampton"
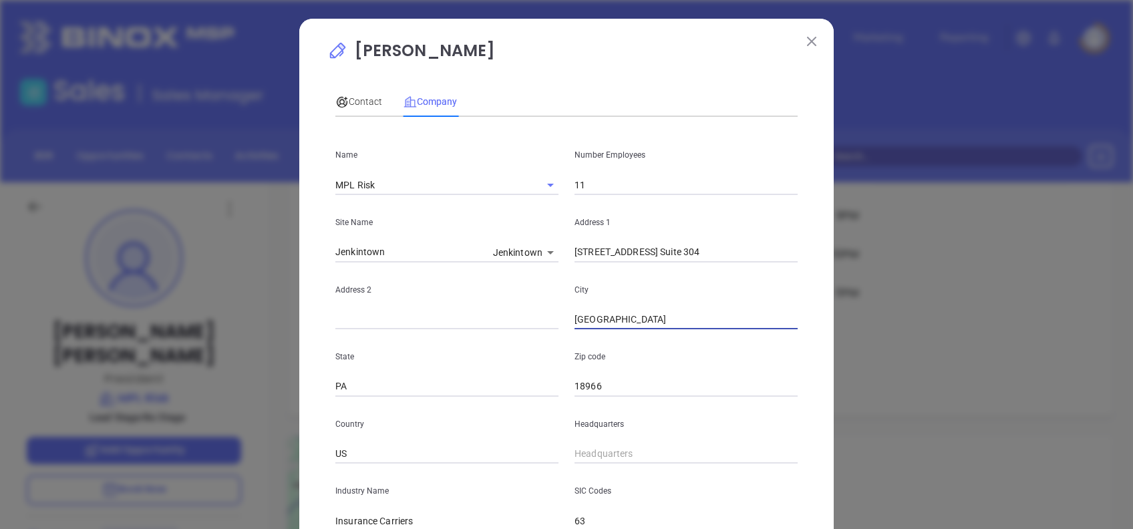
click at [708, 255] on input "1111 Street Rd. Suite 304" at bounding box center [686, 253] width 223 height 20
type input "1111 Street Rd."
click at [475, 315] on input "text" at bounding box center [446, 320] width 223 height 20
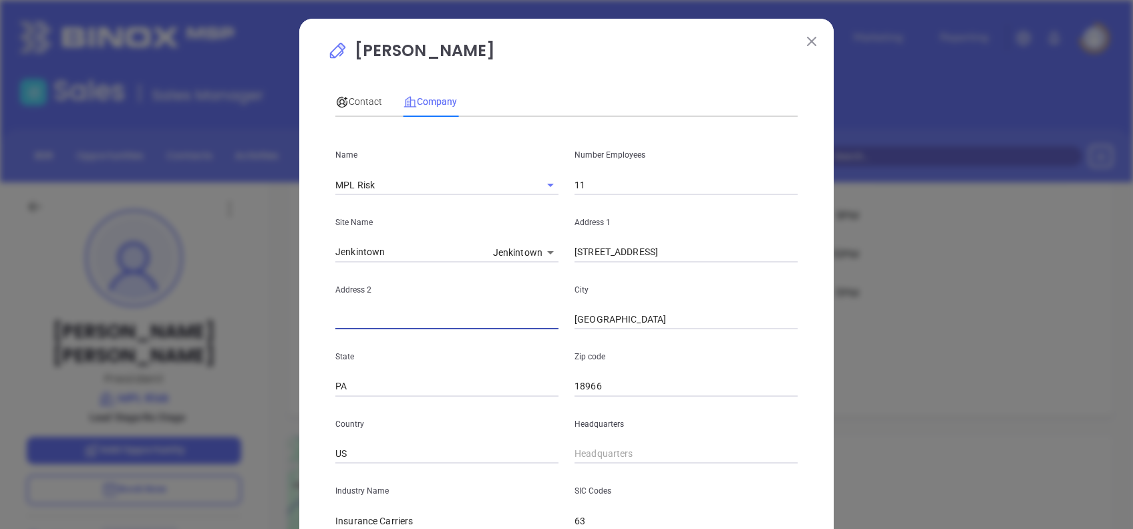
paste input "Suite 304"
type input "Suite 304"
click at [674, 254] on input "1111 Street Rd." at bounding box center [686, 253] width 223 height 20
type input "1111 Street Rd"
type input "( ) -"
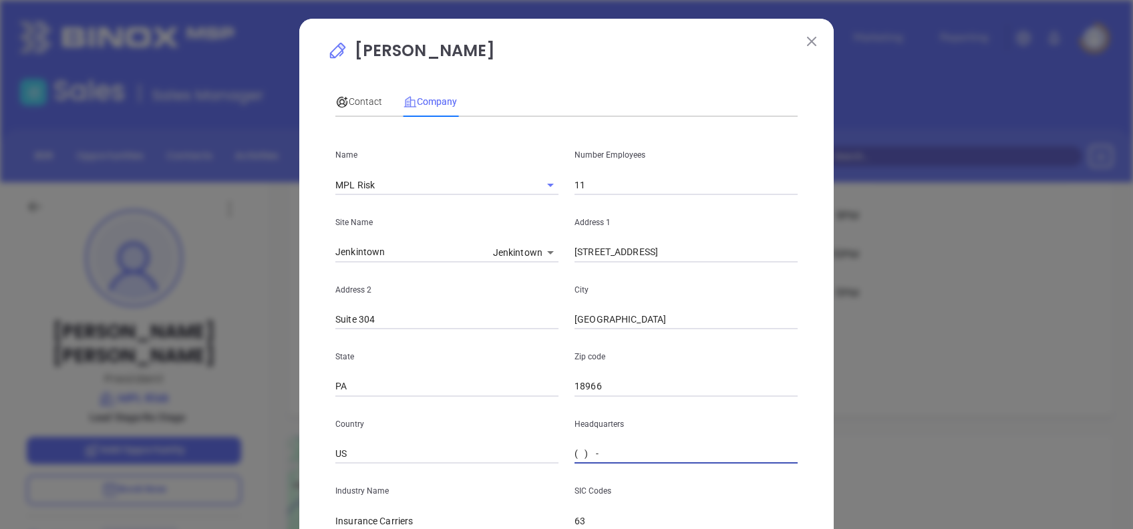
click at [575, 448] on input "( ) -" at bounding box center [686, 454] width 223 height 20
paste input "267) 888-4790"
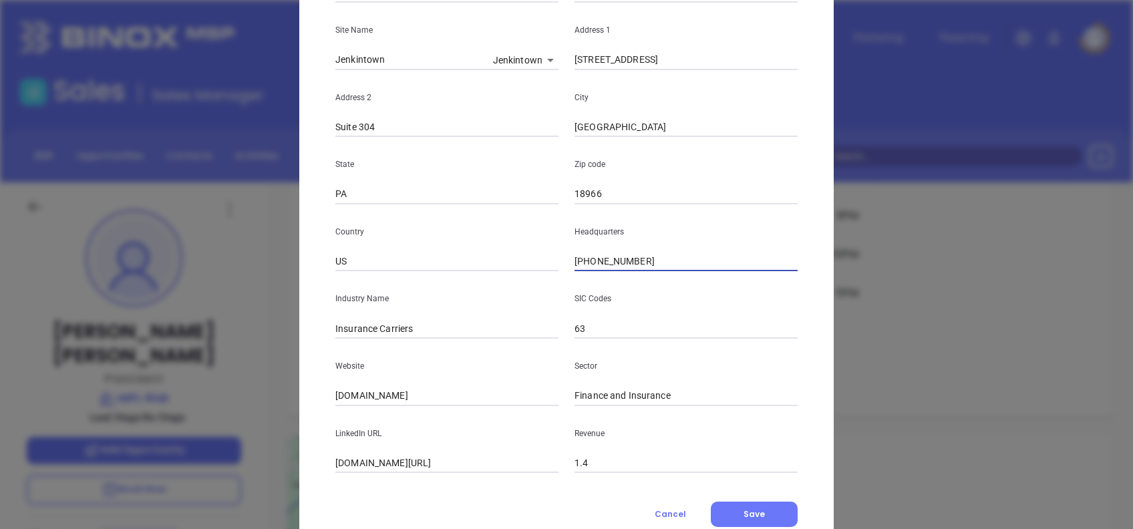
scroll to position [237, 0]
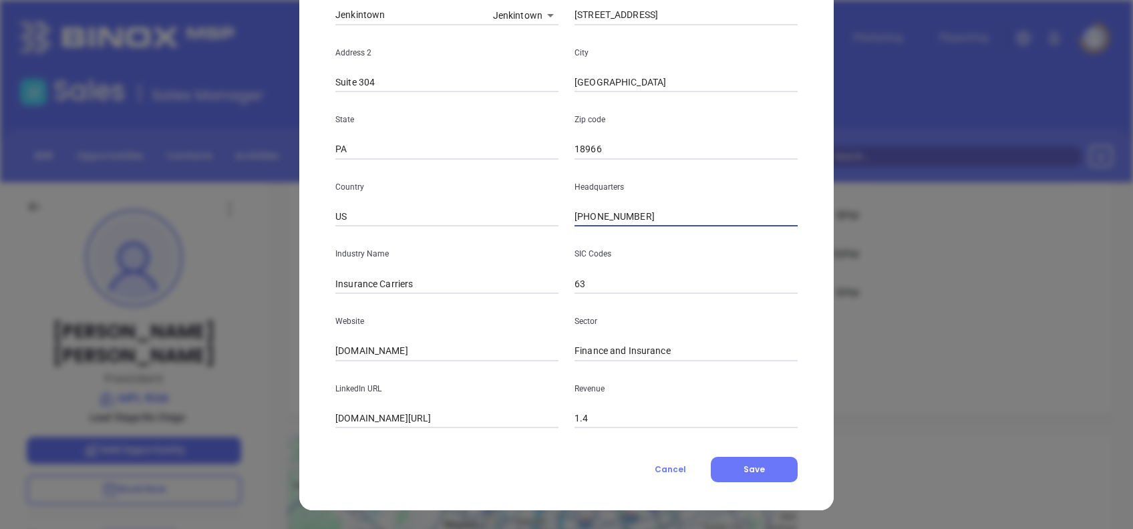
type input "(267) 888-4790"
click at [426, 352] on input "mplrisk.com" at bounding box center [446, 351] width 223 height 20
click at [426, 353] on input "mplrisk.com" at bounding box center [446, 351] width 223 height 20
paste input "https://mplrisk.com/"
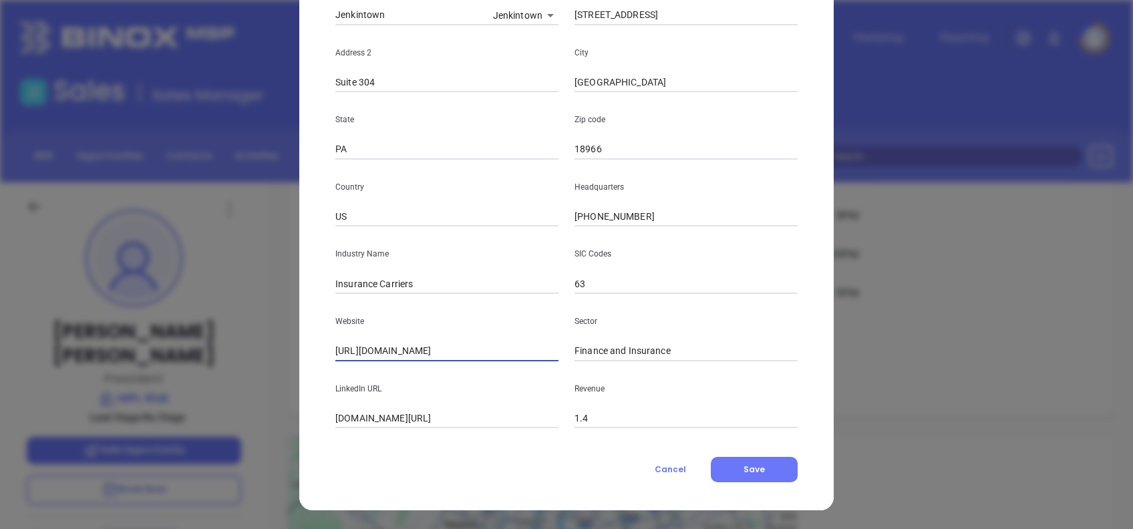
type input "https://mplrisk.com/"
click at [494, 414] on input "linkedin.com/company/mpl-risk" at bounding box center [446, 419] width 223 height 20
click at [494, 415] on input "linkedin.com/company/mpl-risk" at bounding box center [446, 419] width 223 height 20
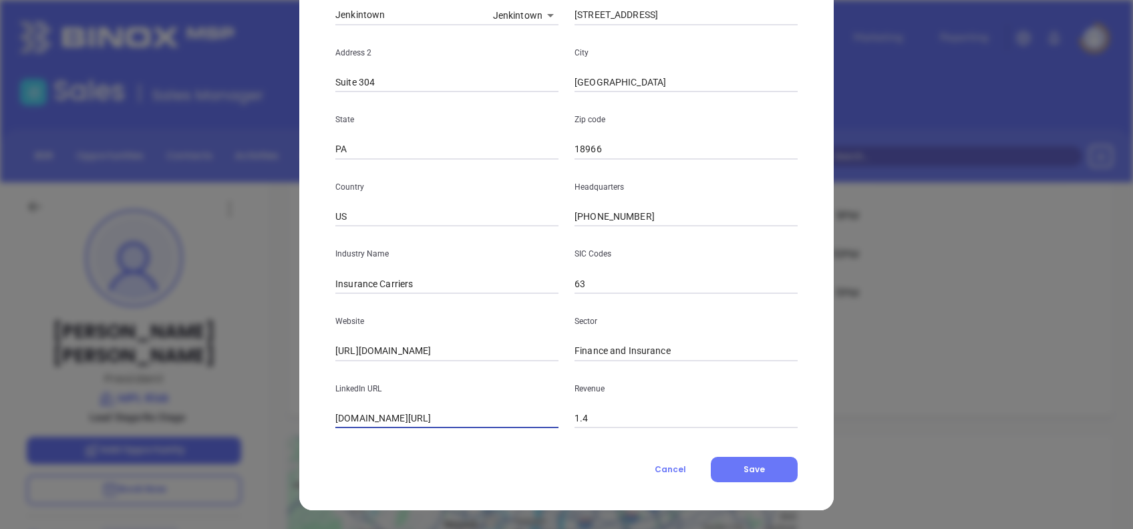
paste input "www.linkedin.com/company/mpl-risk/"
type input "www.linkedin.com/company/mpl-risk/"
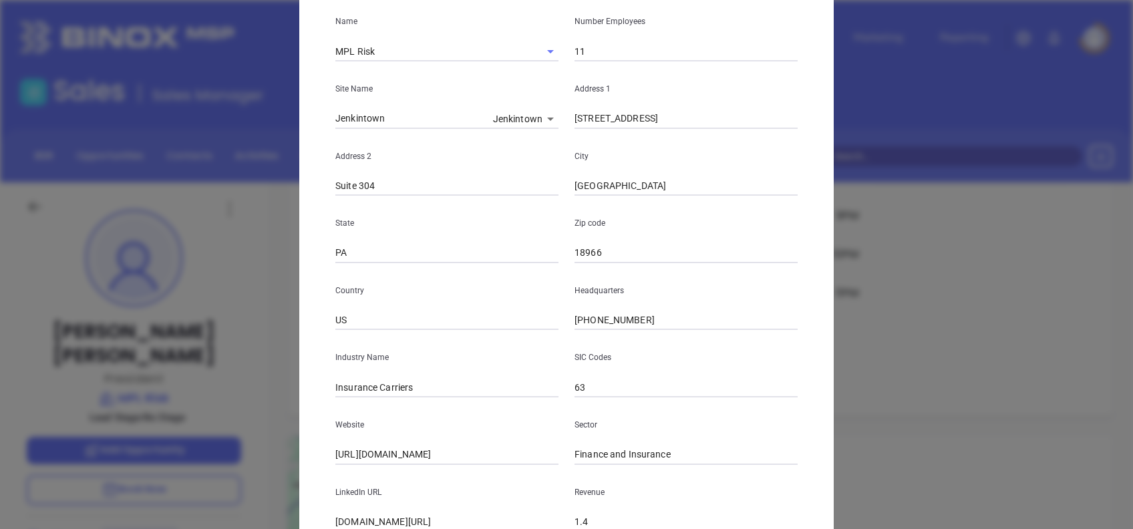
scroll to position [0, 0]
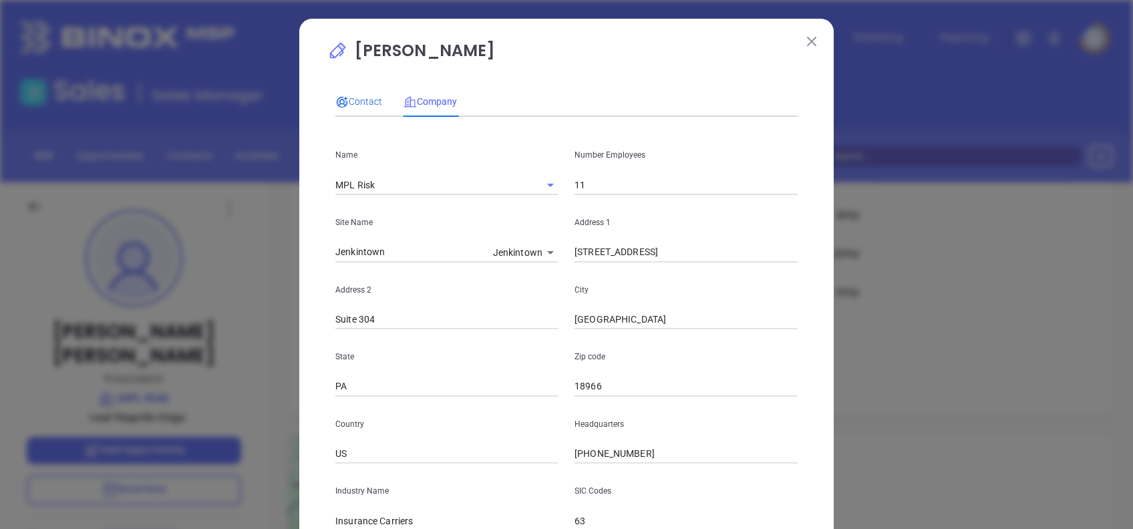
click at [347, 106] on span "Contact" at bounding box center [358, 101] width 47 height 11
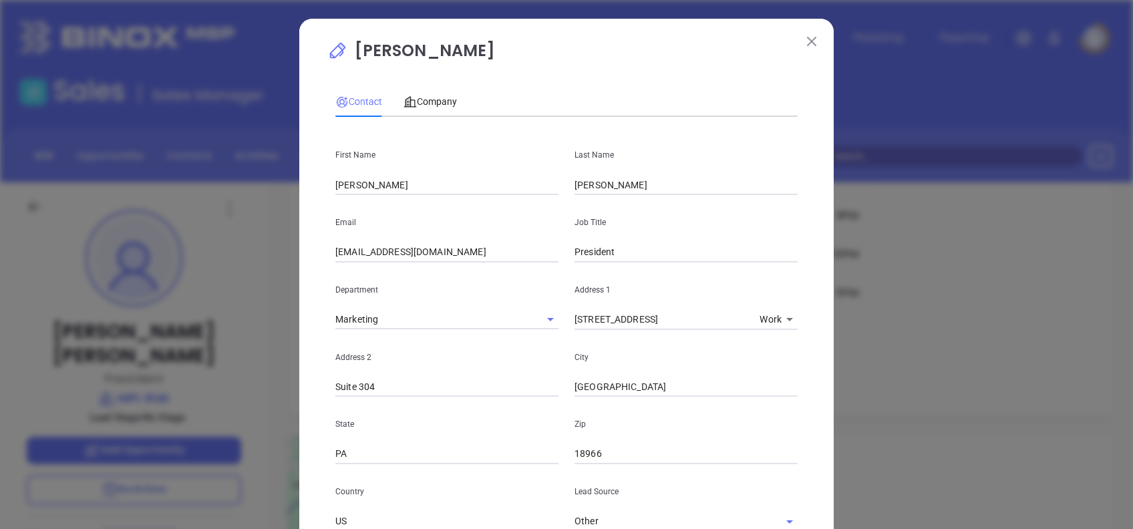
scroll to position [477, 0]
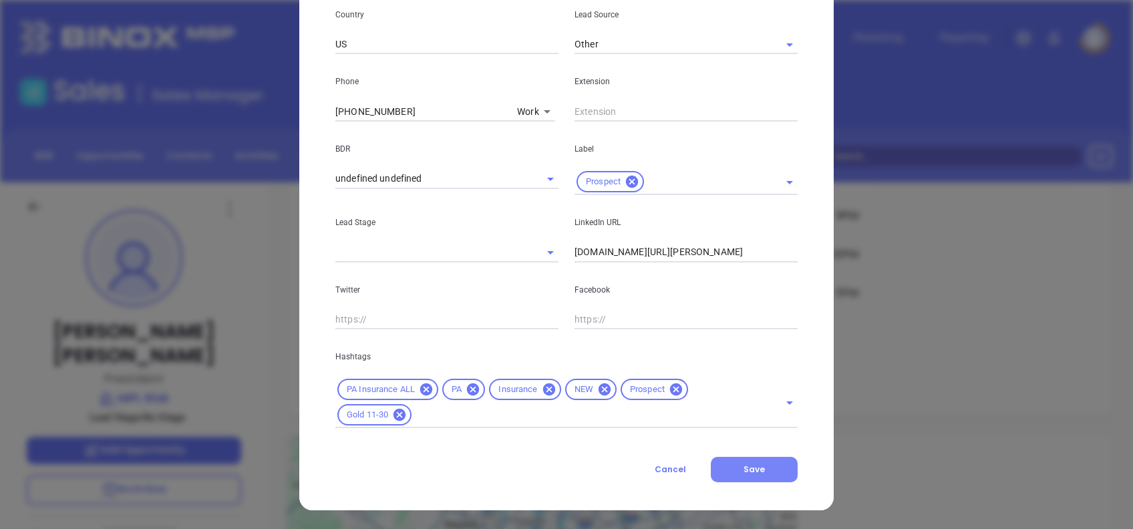
click at [756, 467] on span "Save" at bounding box center [754, 469] width 21 height 11
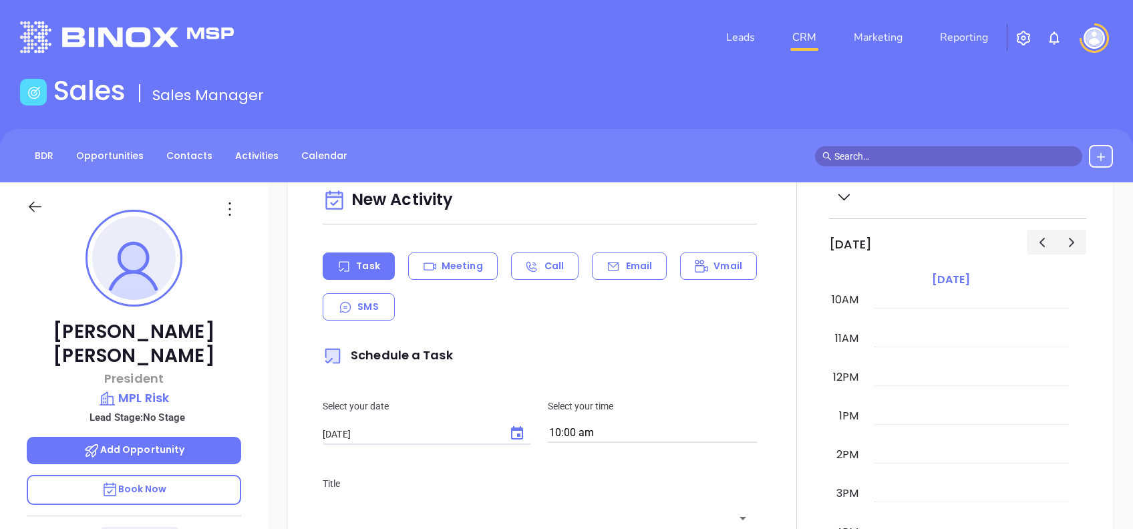
scroll to position [0, 0]
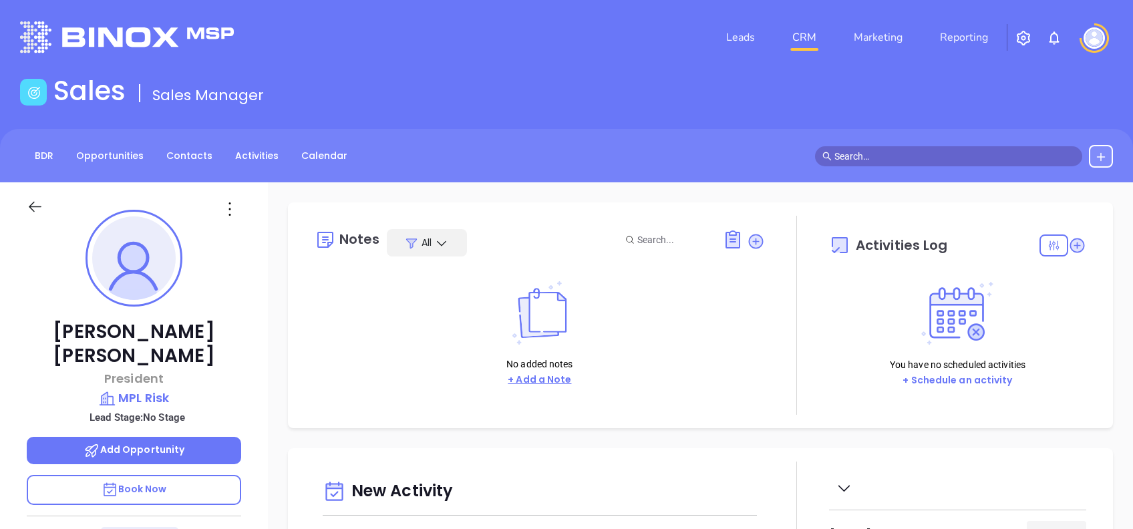
click at [557, 383] on button "+ Add a Note" at bounding box center [540, 379] width 72 height 15
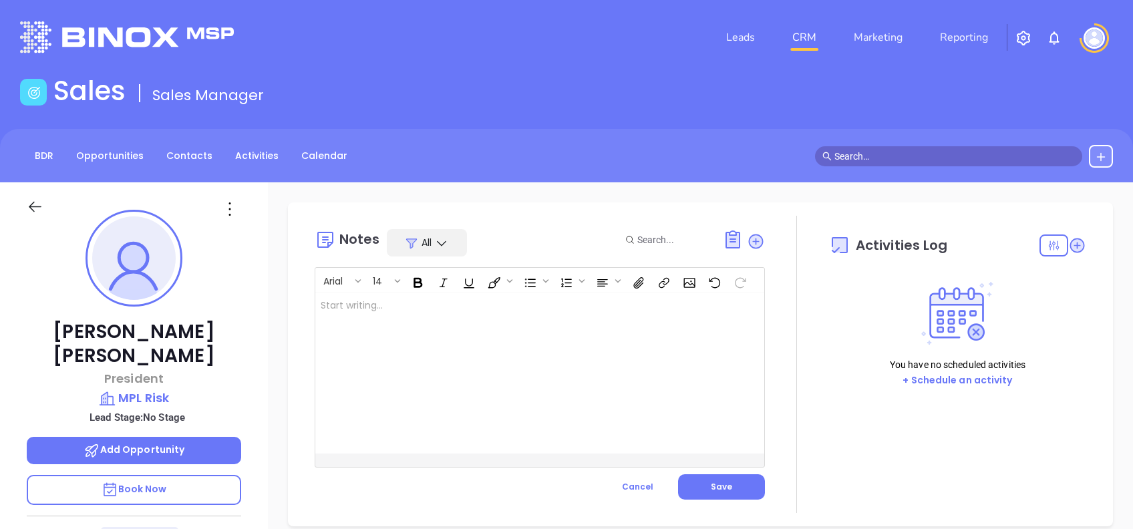
click at [610, 376] on div at bounding box center [524, 373] width 418 height 160
click at [727, 484] on button "Save" at bounding box center [721, 486] width 87 height 25
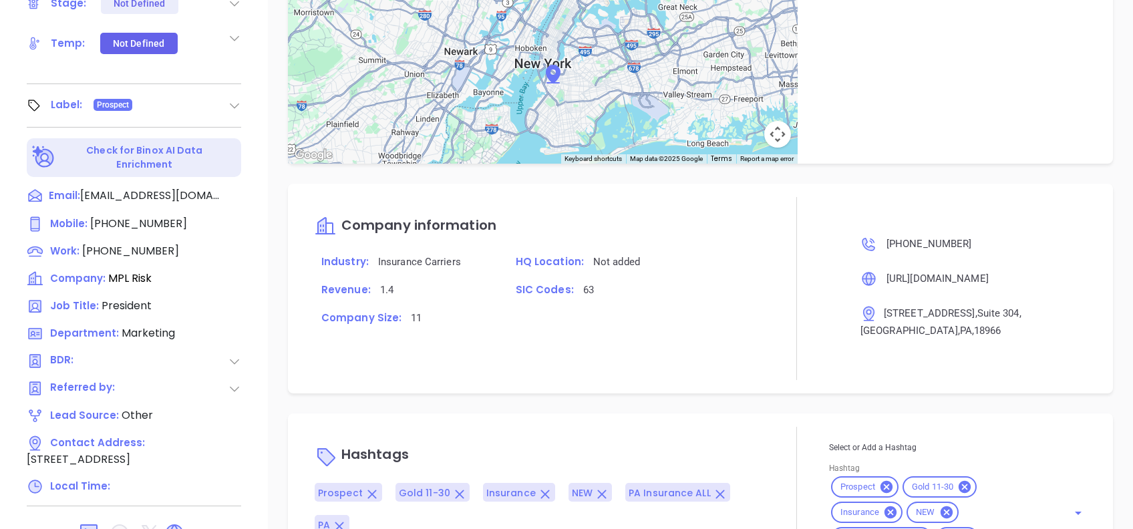
scroll to position [686, 0]
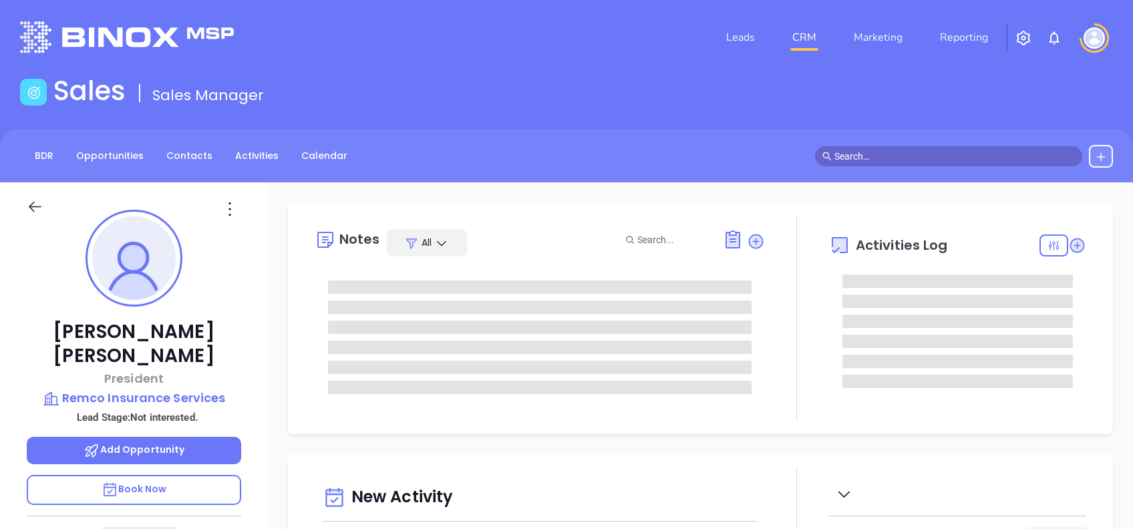
scroll to position [389, 0]
type input "[PERSON_NAME]"
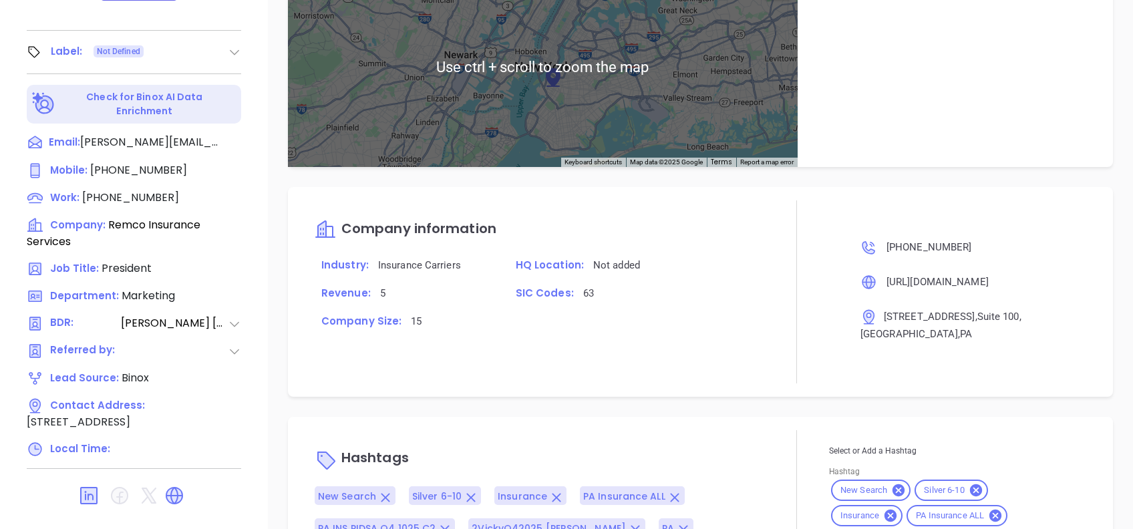
scroll to position [930, 0]
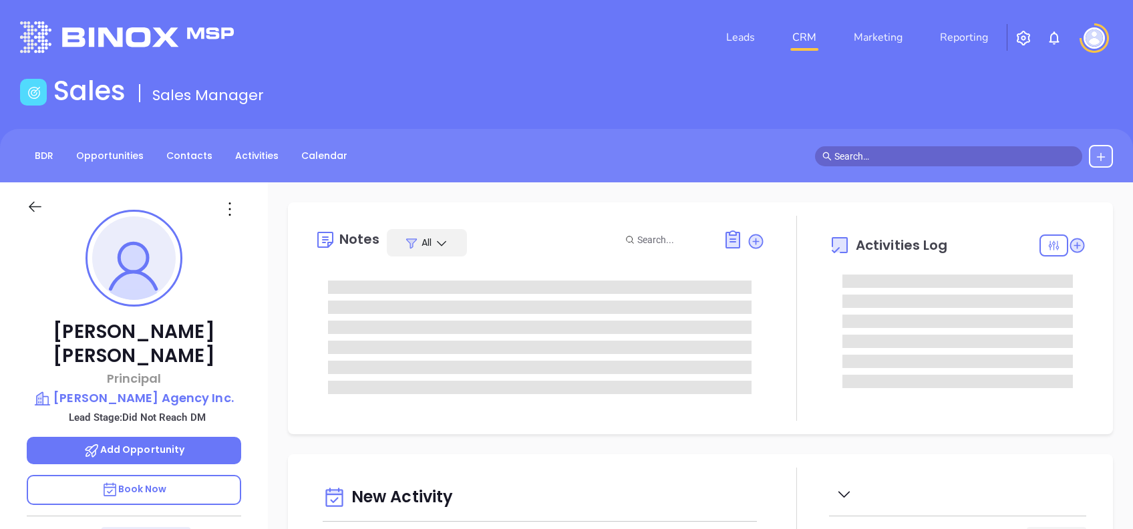
type input "[PERSON_NAME]"
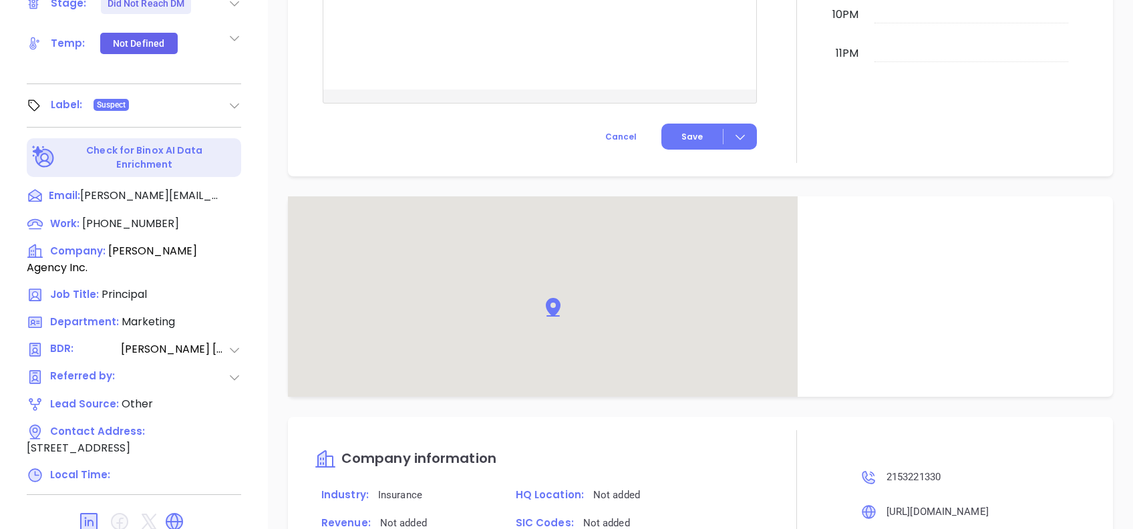
scroll to position [947, 0]
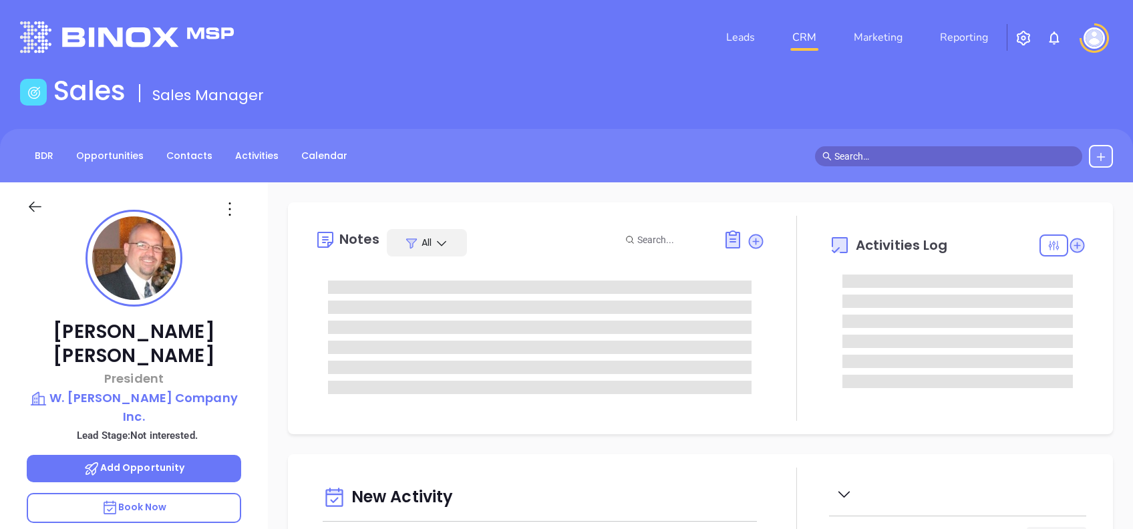
scroll to position [389, 0]
type input "[PERSON_NAME]"
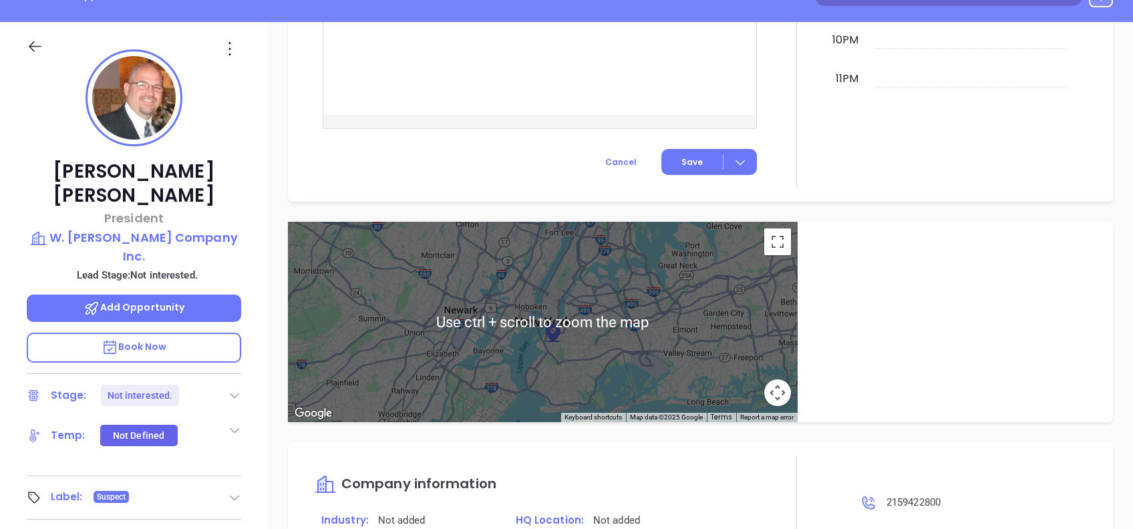
scroll to position [53, 0]
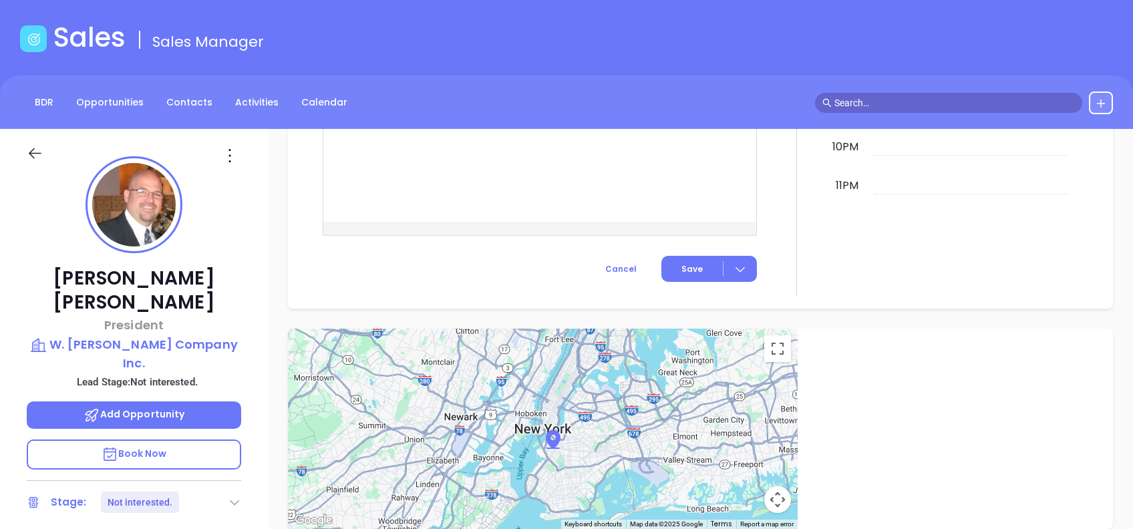
click at [231, 153] on icon at bounding box center [229, 155] width 21 height 21
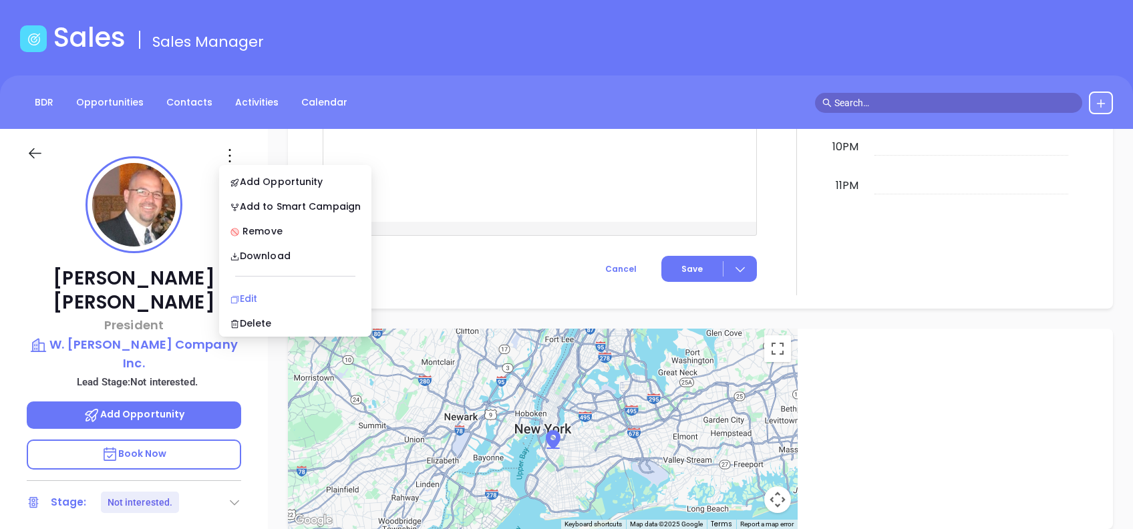
click at [281, 294] on div "Edit" at bounding box center [295, 298] width 131 height 15
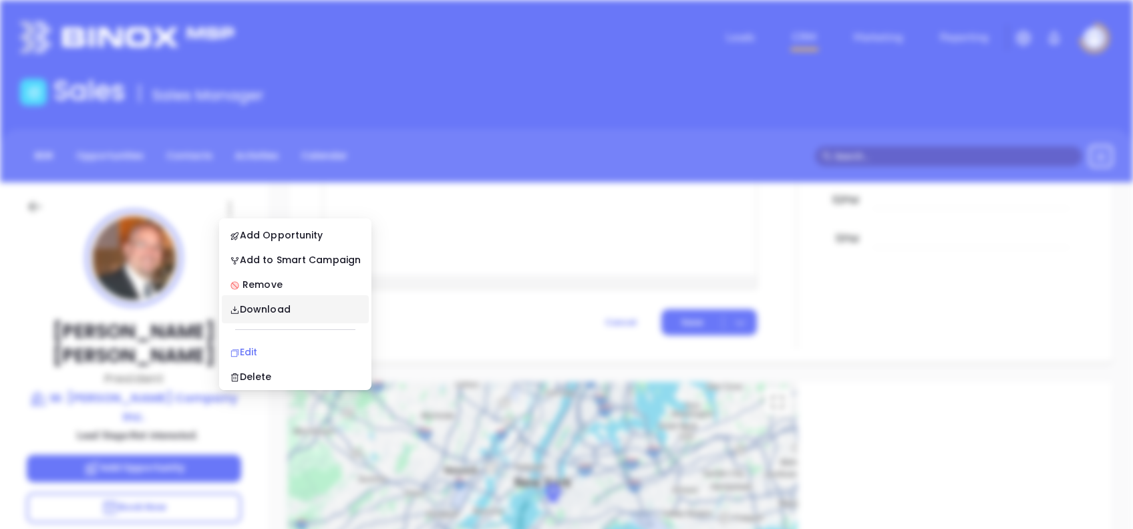
scroll to position [0, 0]
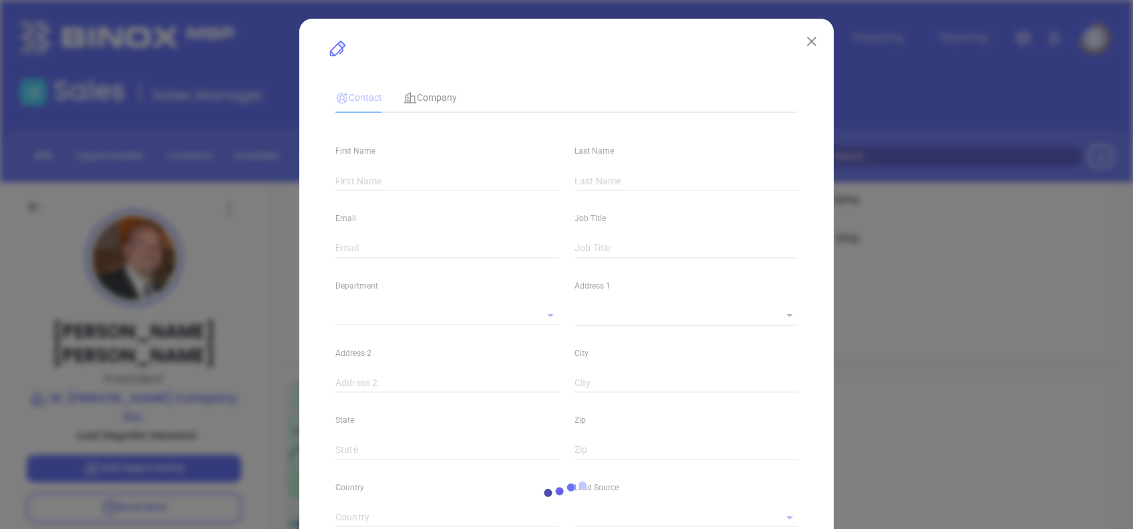
type input "Bruce"
type input "Beaton"
type input "info@brucebeaton.com"
type input "President"
type input "1"
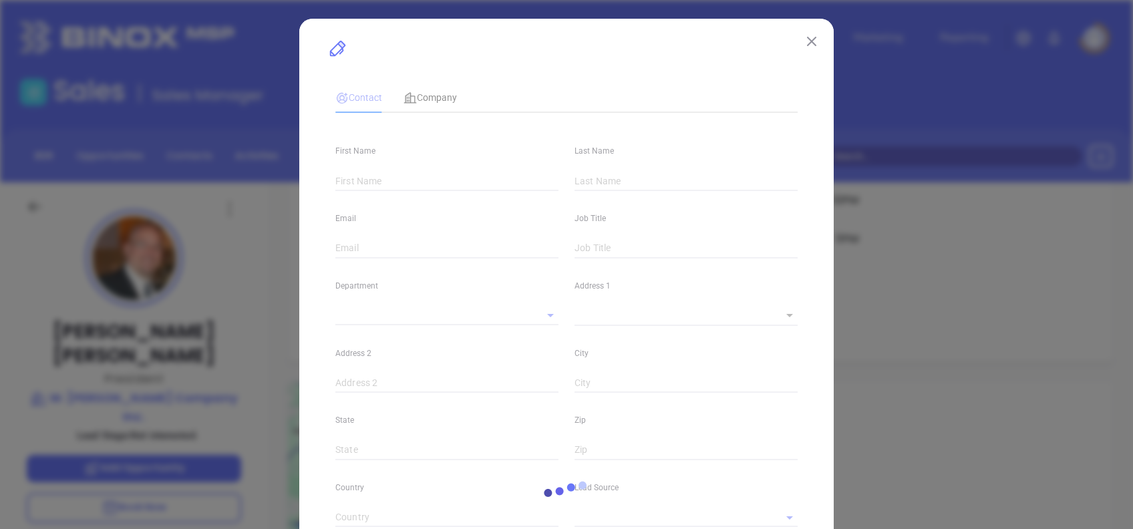
type input "www.linkedin.com/in/bruce-beaton-985a084"
type input "Marketing"
type input "Other"
type input "[PERSON_NAME]"
type input "Not interested."
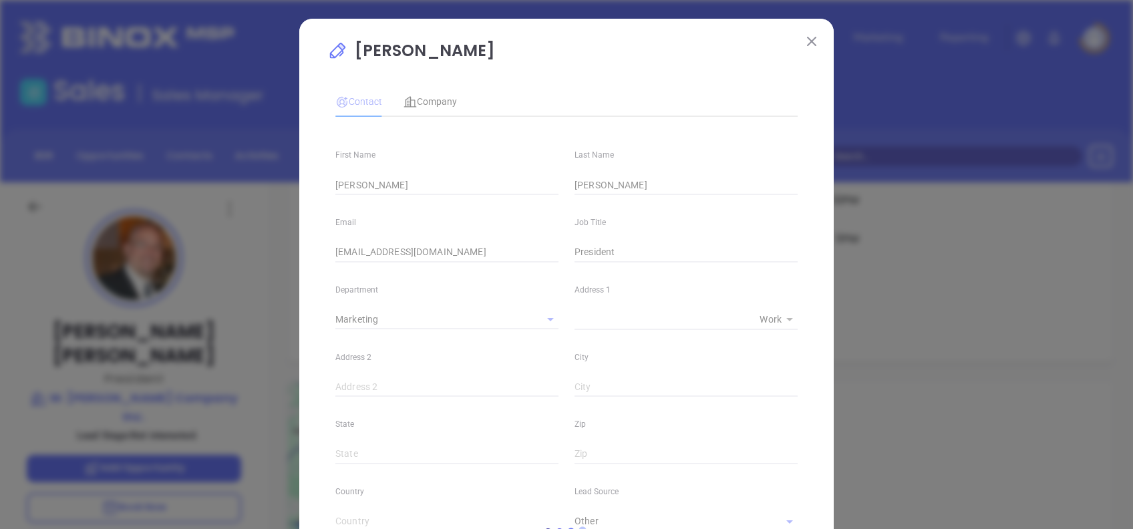
type input "(215) 942-2800"
type input "1"
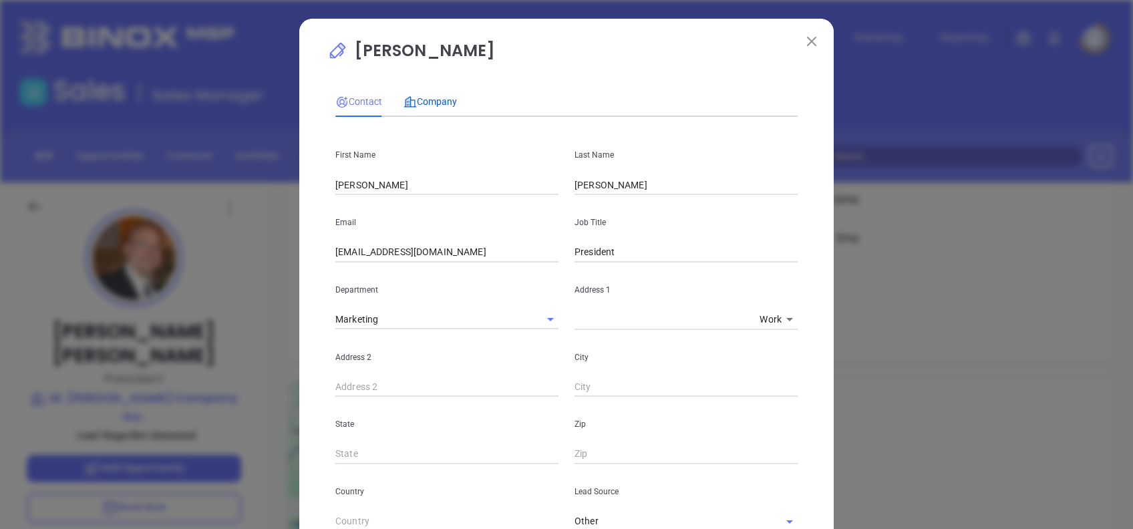
click at [433, 94] on div "Company" at bounding box center [430, 101] width 53 height 15
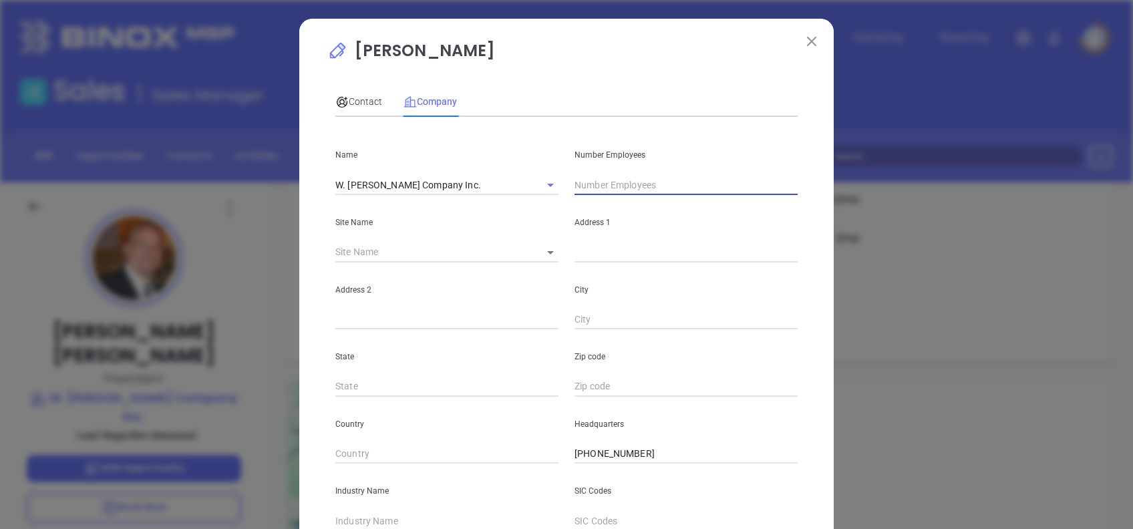
click at [583, 180] on input "text" at bounding box center [686, 185] width 223 height 20
type input "6"
click at [574, 105] on div "Contact Company" at bounding box center [566, 101] width 462 height 31
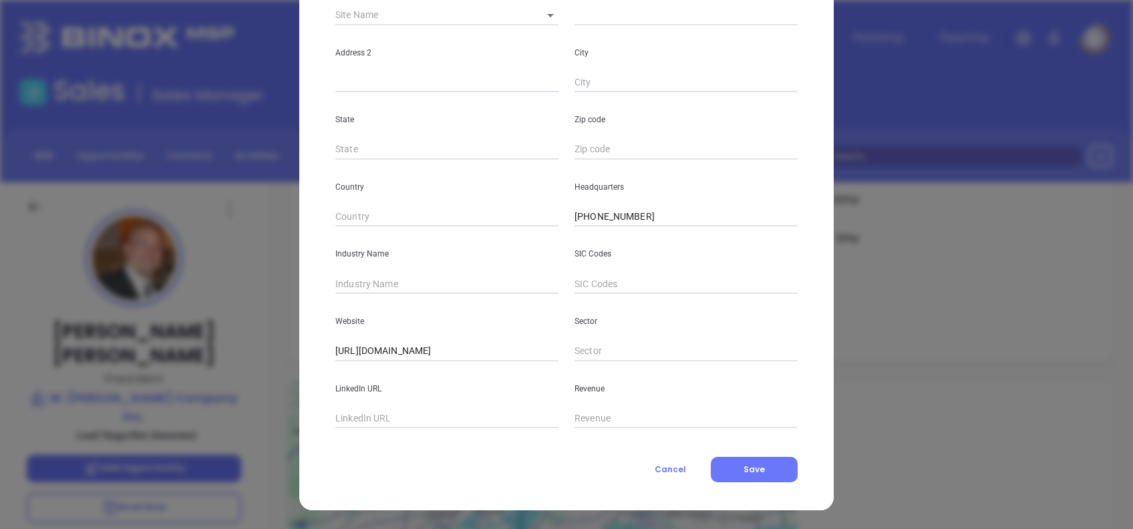
click at [395, 279] on input "text" at bounding box center [446, 284] width 223 height 20
type input "Insurance"
click at [734, 466] on button "Save" at bounding box center [754, 469] width 87 height 25
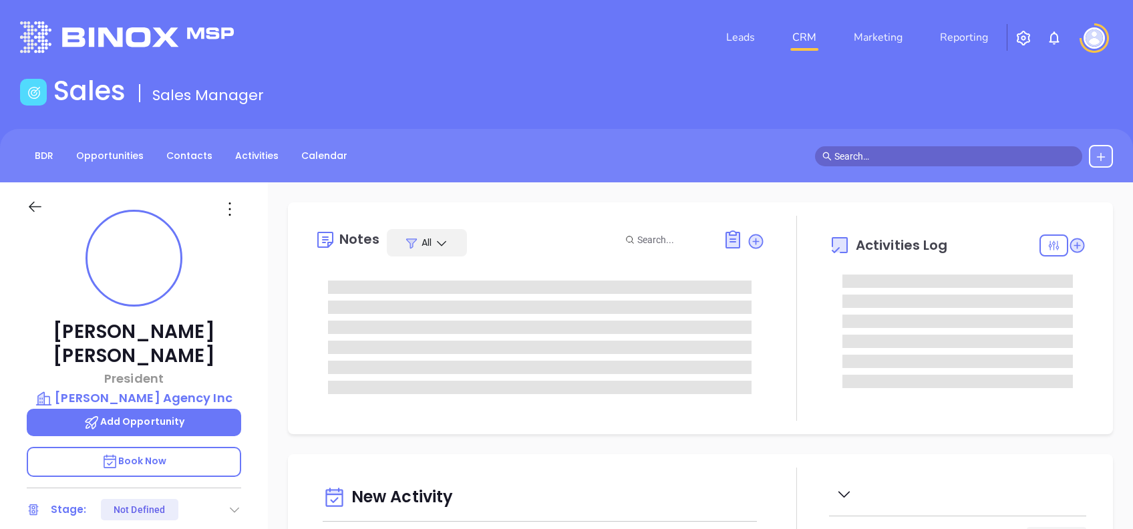
type input "[DATE]"
type input "[PERSON_NAME]"
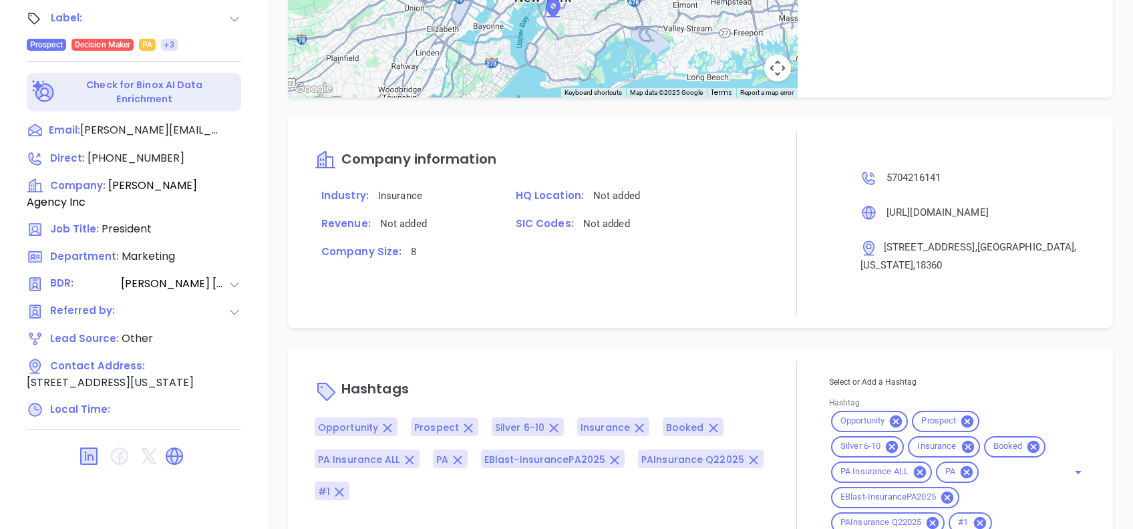
scroll to position [1107, 0]
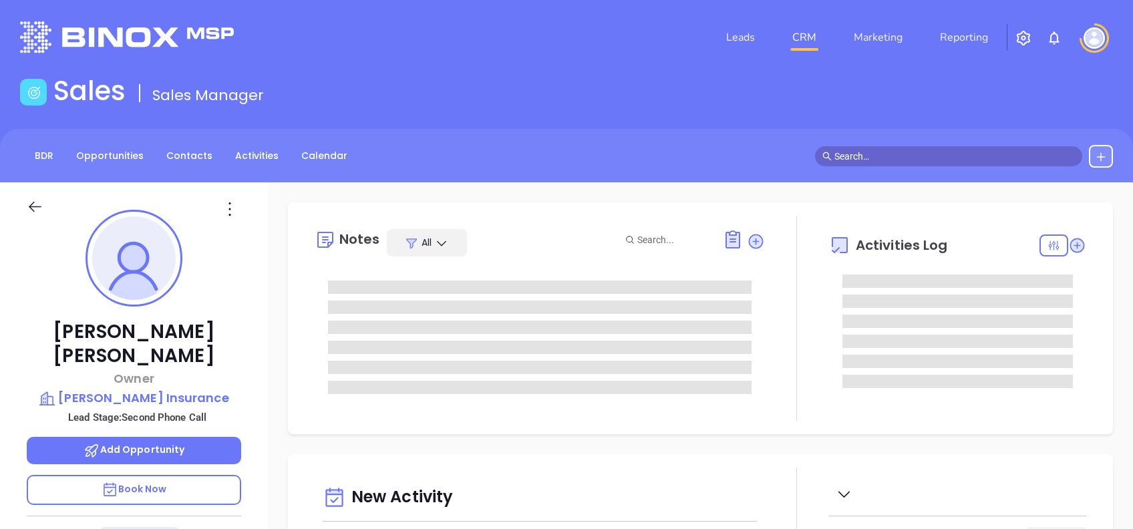
scroll to position [389, 0]
type input "[PERSON_NAME]"
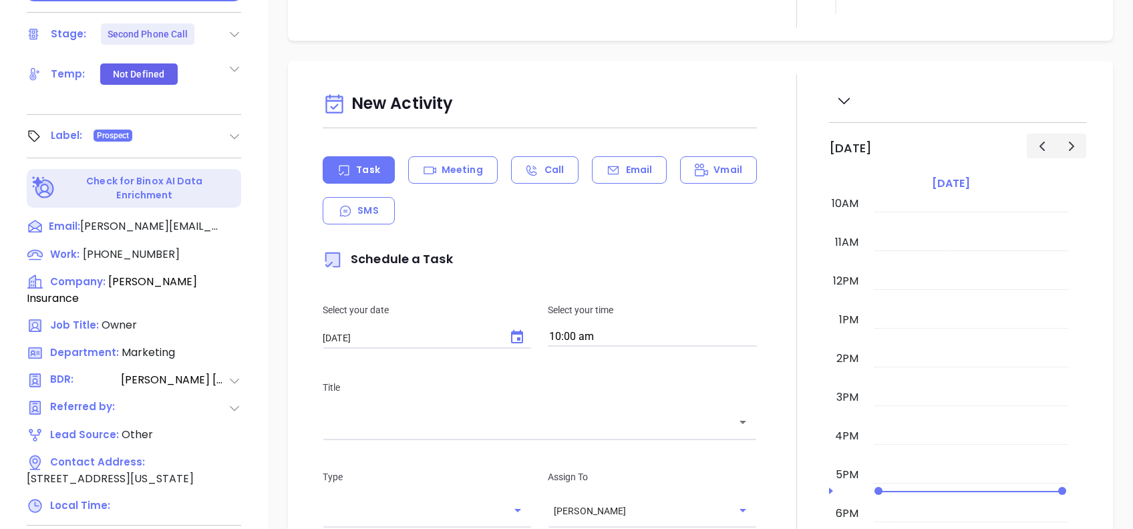
scroll to position [232, 0]
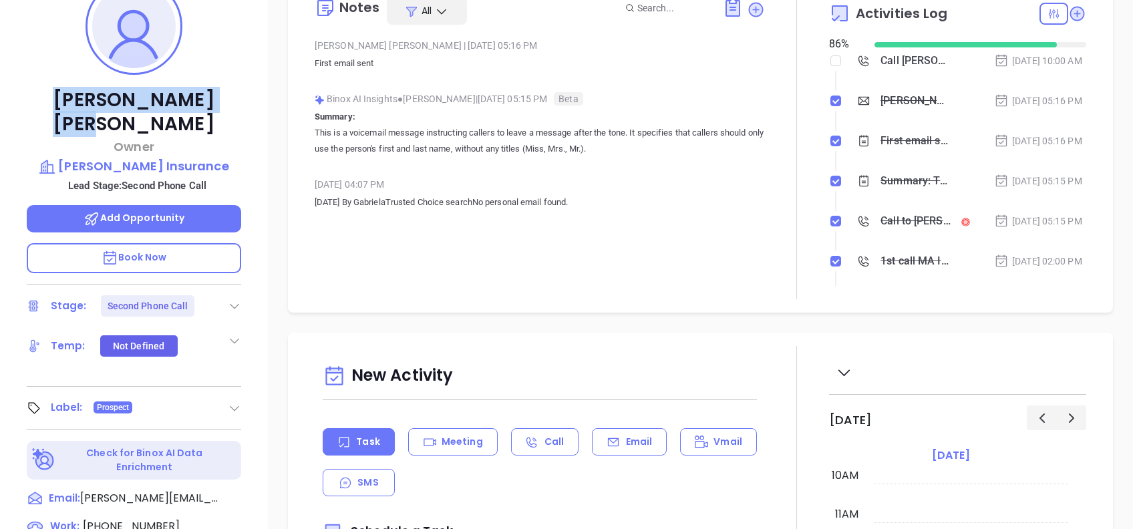
drag, startPoint x: 180, startPoint y: 94, endPoint x: 76, endPoint y: 100, distance: 105.1
click at [76, 100] on p "[PERSON_NAME]" at bounding box center [134, 112] width 215 height 48
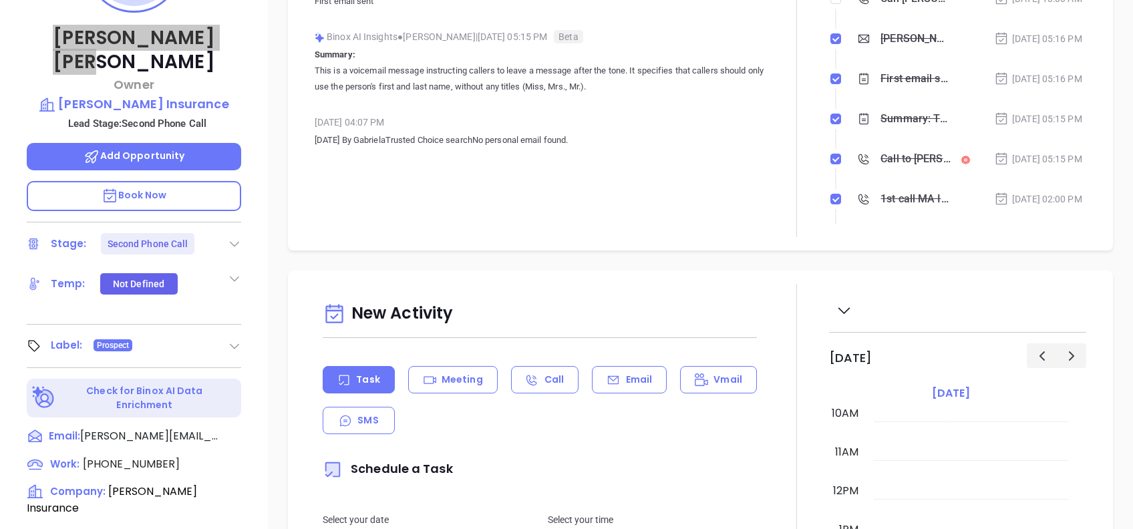
scroll to position [321, 0]
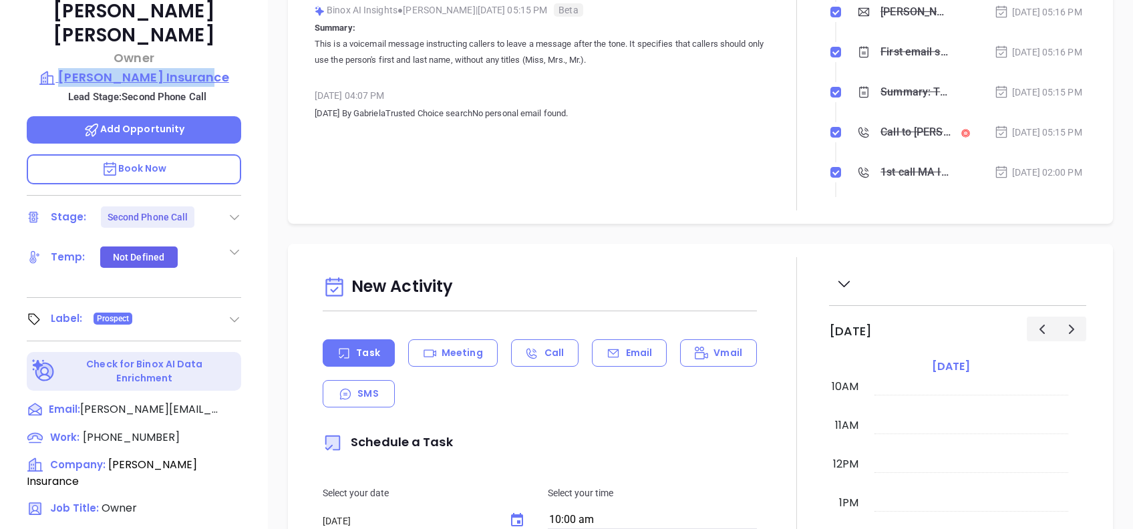
drag, startPoint x: 244, startPoint y: 50, endPoint x: 75, endPoint y: 46, distance: 169.1
click at [75, 46] on div "[PERSON_NAME] Owner [PERSON_NAME] Insurance Lead Stage: Second Phone Call Add O…" at bounding box center [134, 193] width 268 height 662
copy p "[PERSON_NAME] Insurance"
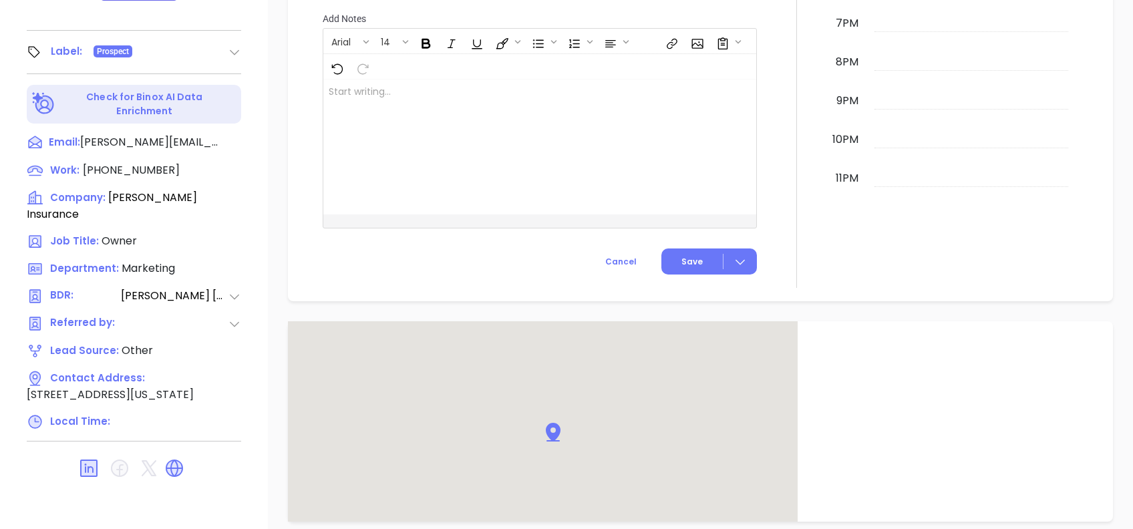
scroll to position [964, 0]
